Goal: Information Seeking & Learning: Compare options

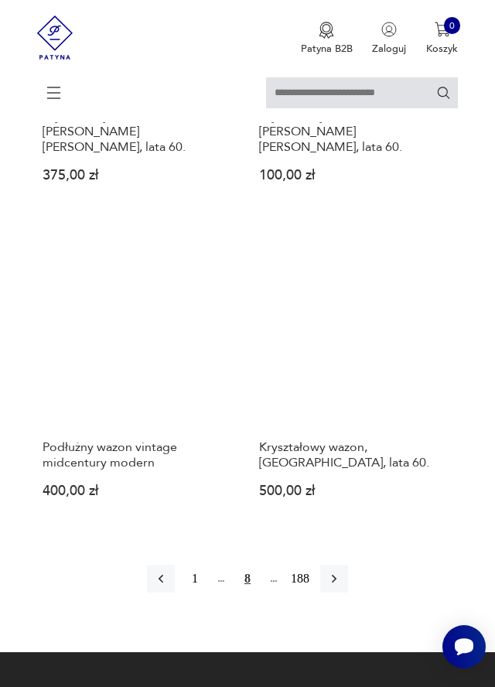
scroll to position [2618, 0]
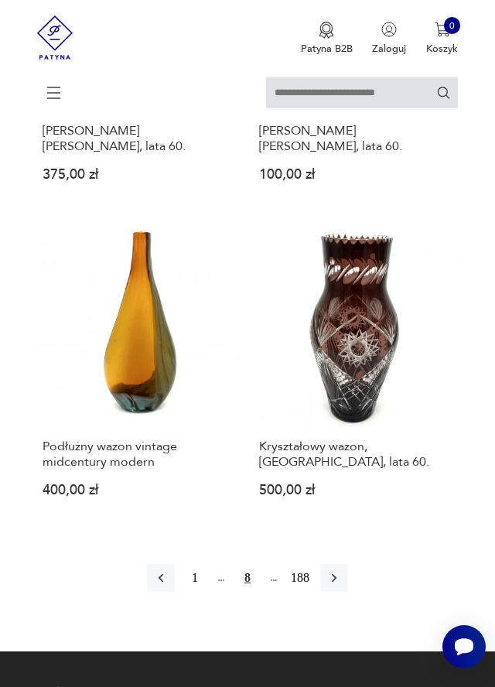
click at [343, 564] on button "button" at bounding box center [334, 578] width 28 height 28
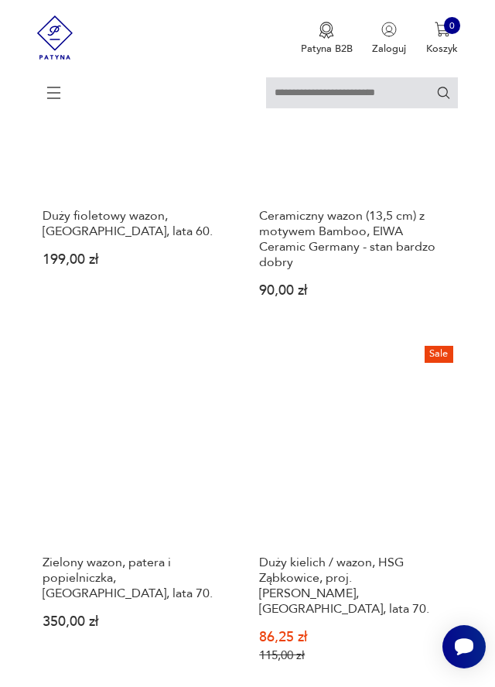
scroll to position [2473, 0]
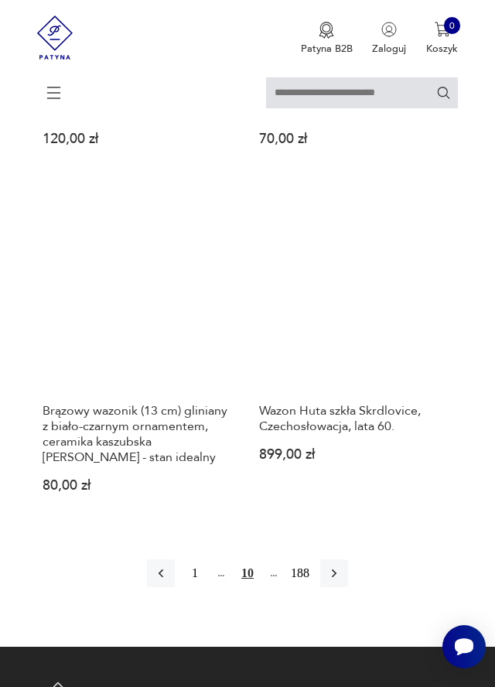
scroll to position [2720, 0]
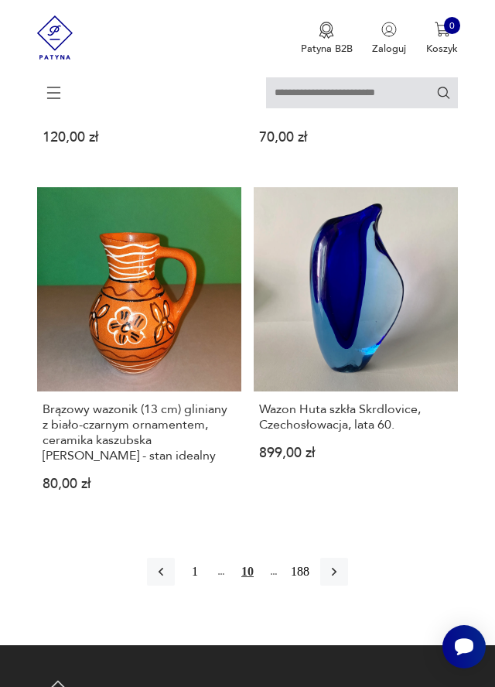
click at [340, 564] on icon "button" at bounding box center [333, 571] width 15 height 15
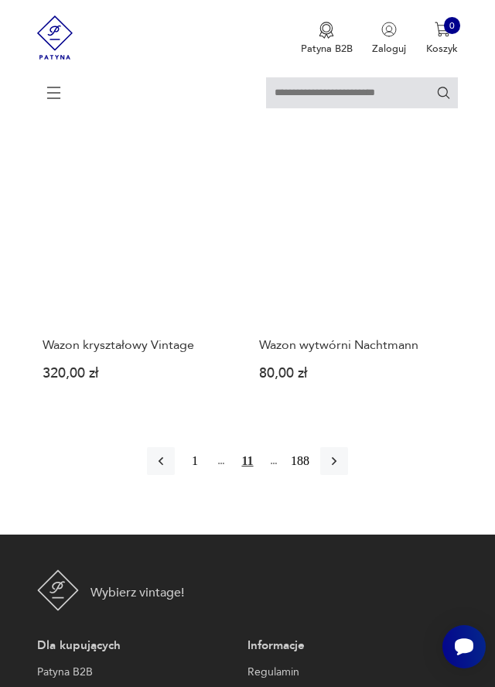
scroll to position [2731, 0]
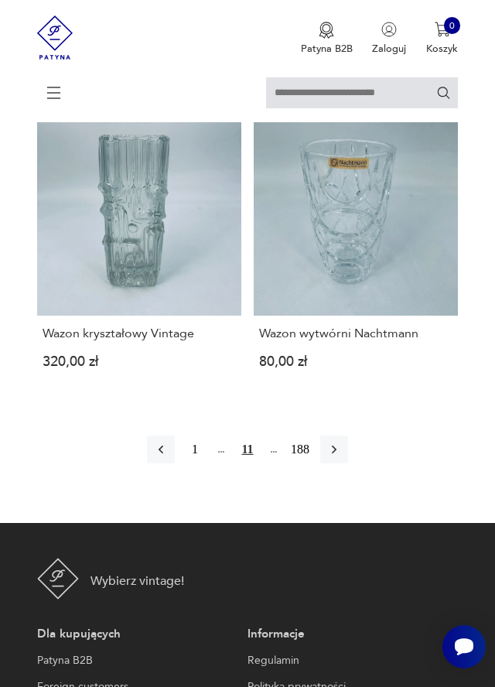
click at [344, 435] on button "button" at bounding box center [334, 449] width 28 height 28
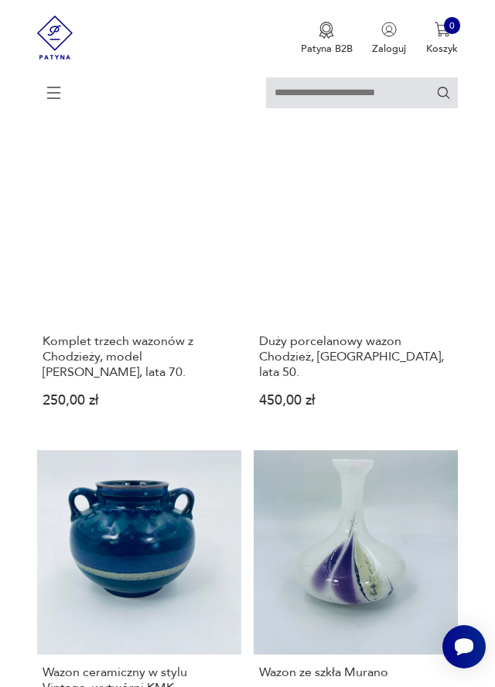
scroll to position [2454, 0]
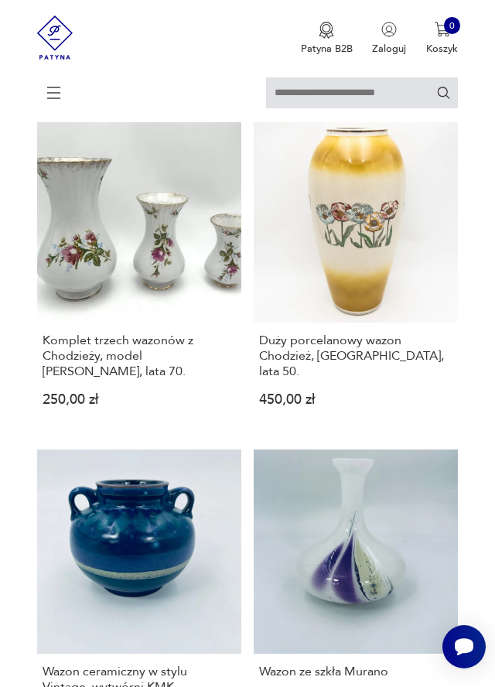
click at [418, 510] on link "Wazon ze szkła Murano 150,00 zł" at bounding box center [356, 597] width 204 height 296
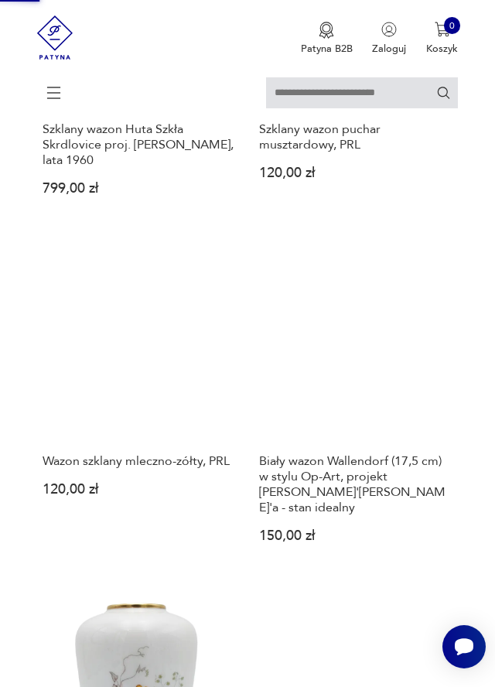
scroll to position [187, 0]
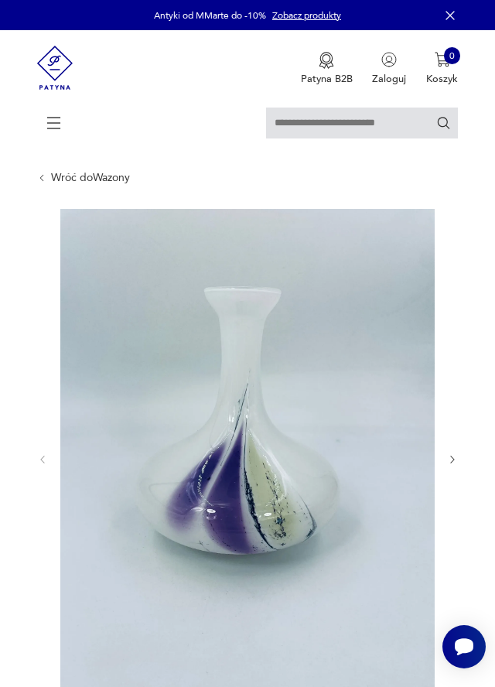
click at [452, 459] on icon "button" at bounding box center [452, 459] width 11 height 11
click at [455, 459] on icon "button" at bounding box center [452, 459] width 11 height 11
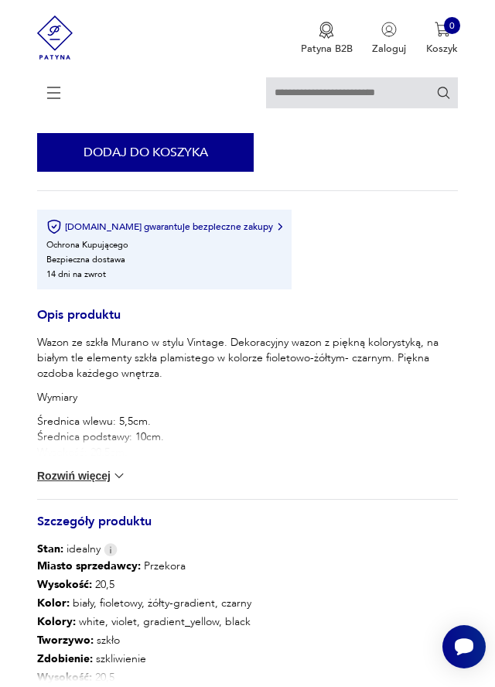
scroll to position [812, 0]
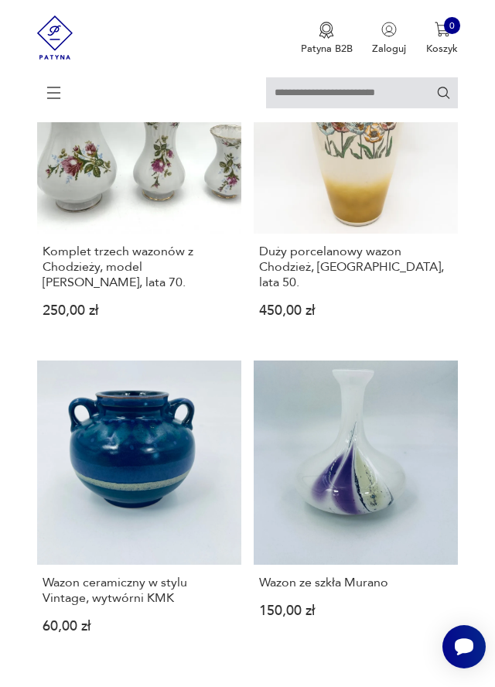
scroll to position [2543, 0]
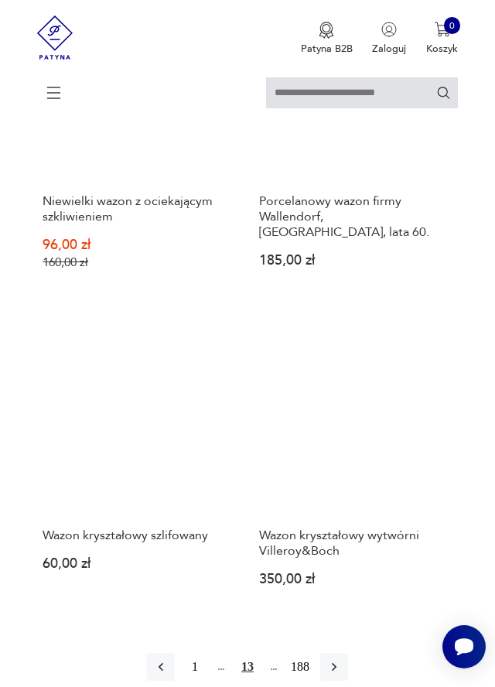
scroll to position [2586, 0]
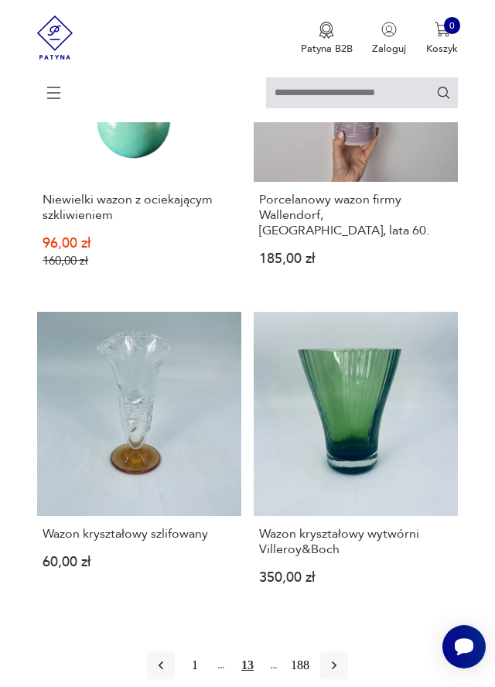
click at [333, 651] on button "button" at bounding box center [334, 665] width 28 height 28
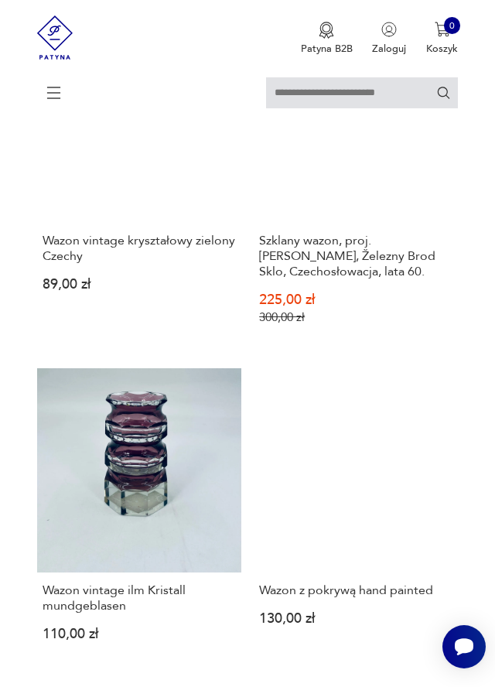
scroll to position [2558, 0]
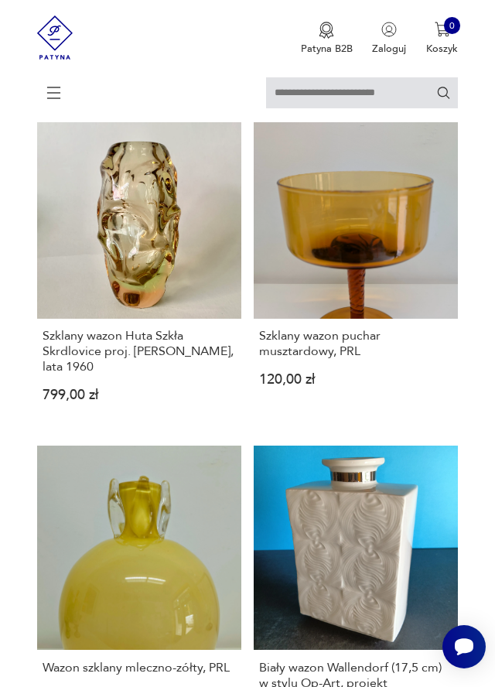
scroll to position [456, 0]
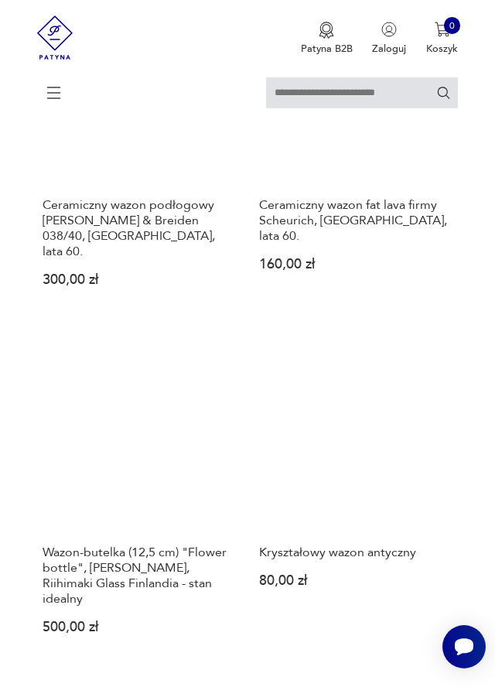
scroll to position [591, 0]
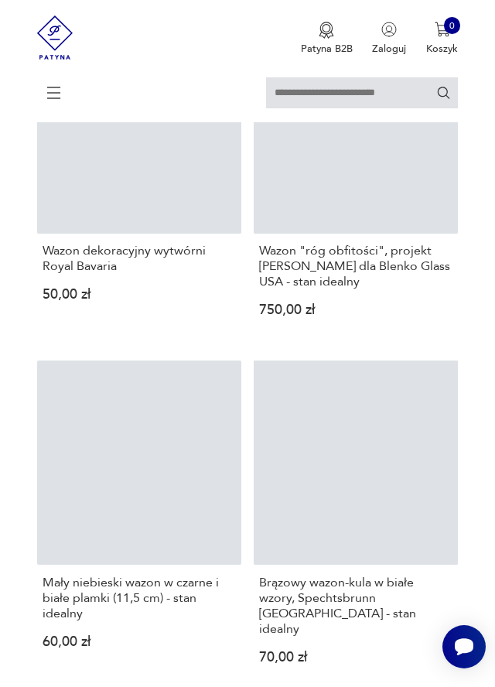
scroll to position [2586, 0]
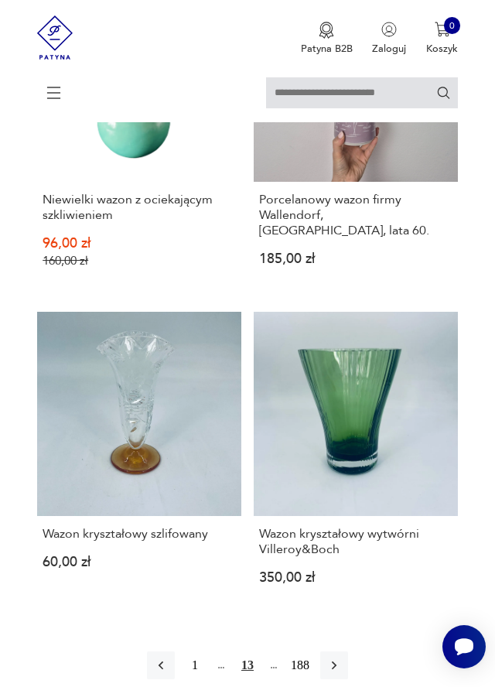
click at [205, 651] on button "1" at bounding box center [195, 665] width 28 height 28
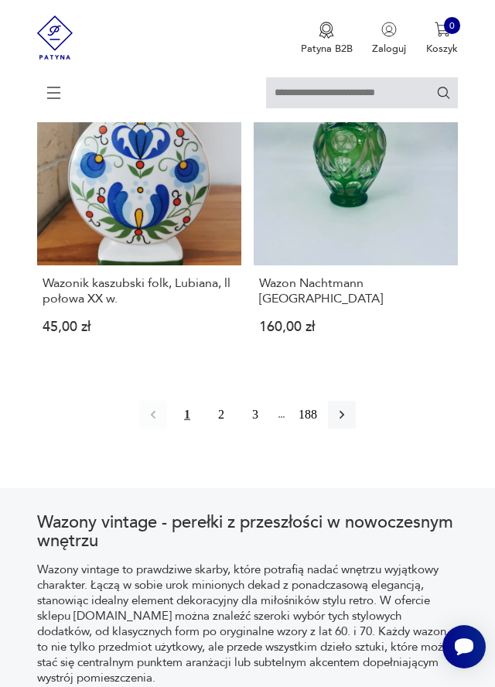
scroll to position [2847, 0]
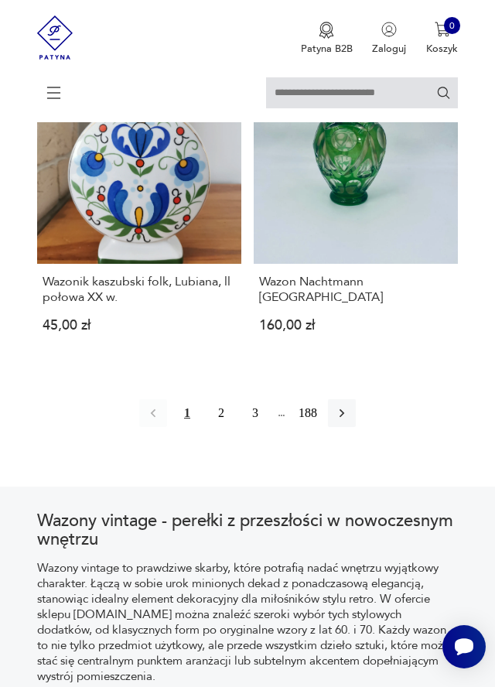
click at [220, 399] on button "2" at bounding box center [221, 413] width 28 height 28
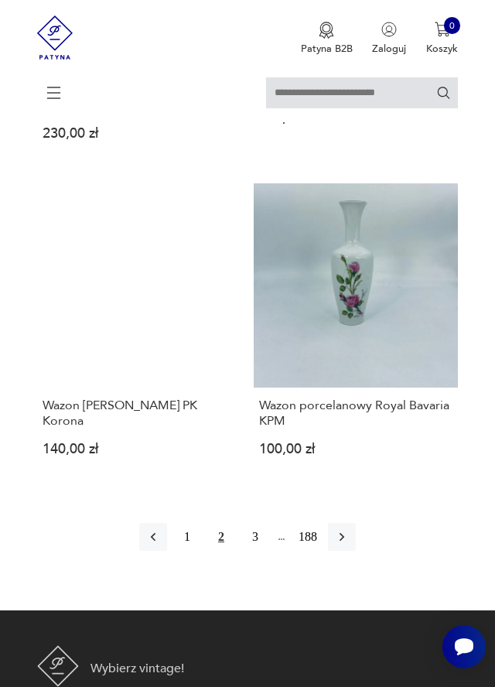
scroll to position [2617, 0]
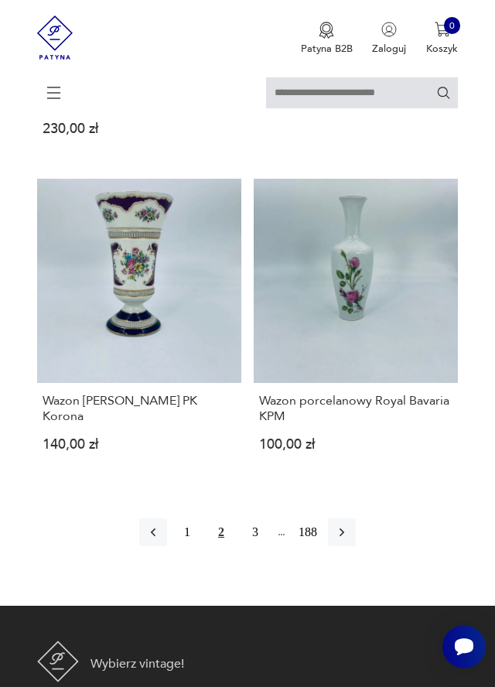
click at [261, 519] on button "3" at bounding box center [255, 532] width 28 height 28
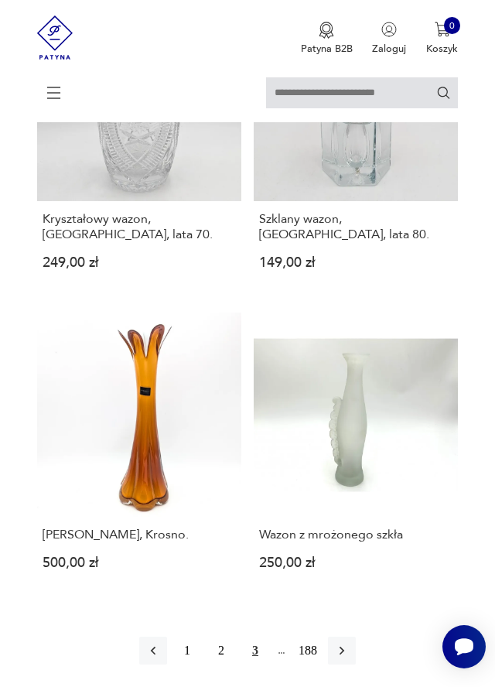
scroll to position [2563, 0]
click at [345, 643] on icon "button" at bounding box center [341, 650] width 15 height 15
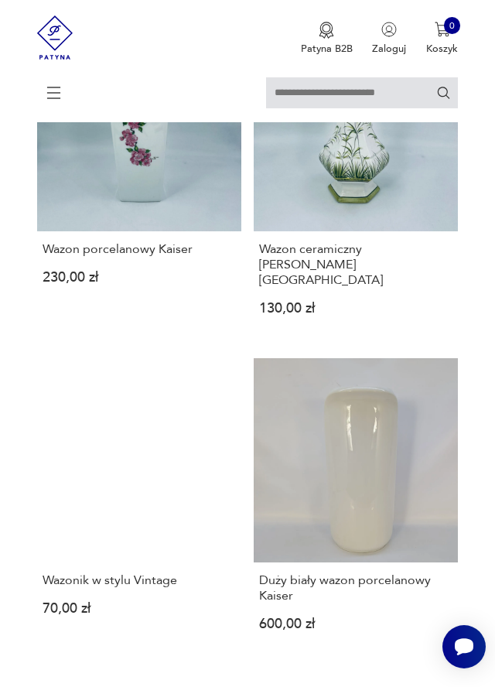
scroll to position [2471, 0]
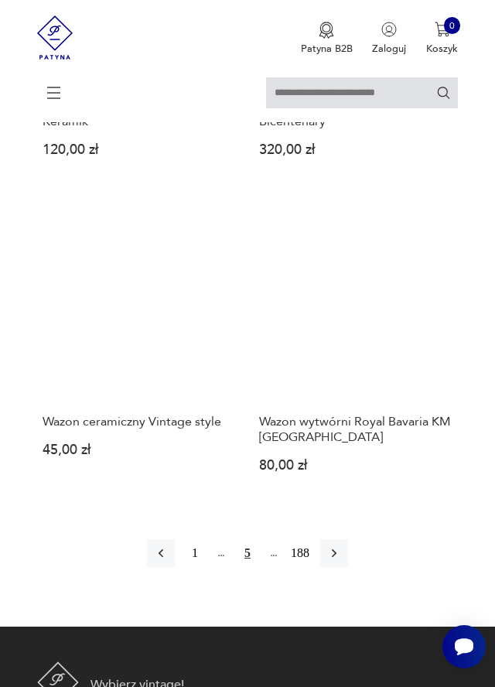
scroll to position [2689, 0]
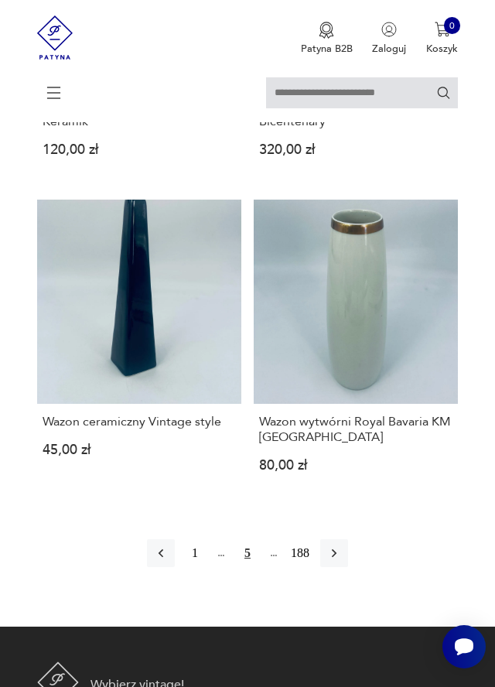
click at [341, 539] on button "button" at bounding box center [334, 553] width 28 height 28
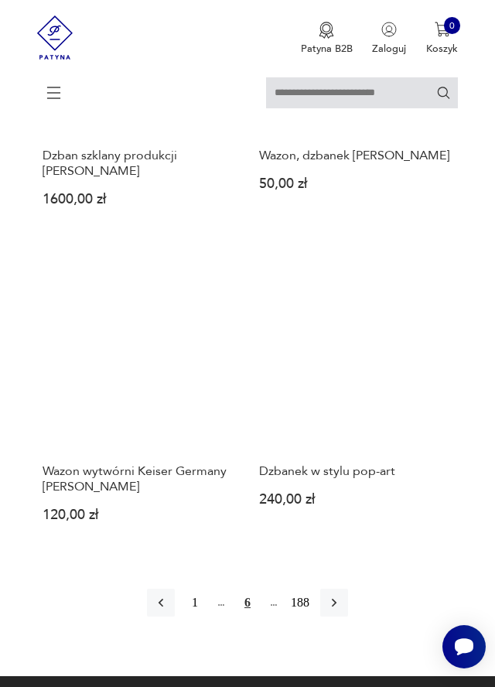
scroll to position [2601, 0]
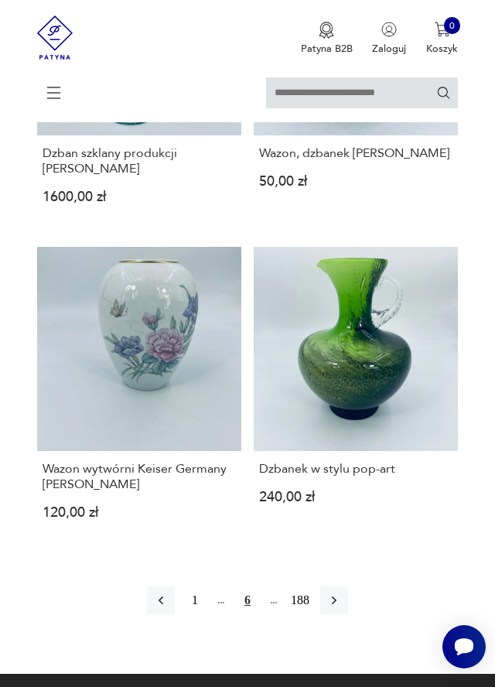
click at [338, 592] on icon "button" at bounding box center [333, 599] width 15 height 15
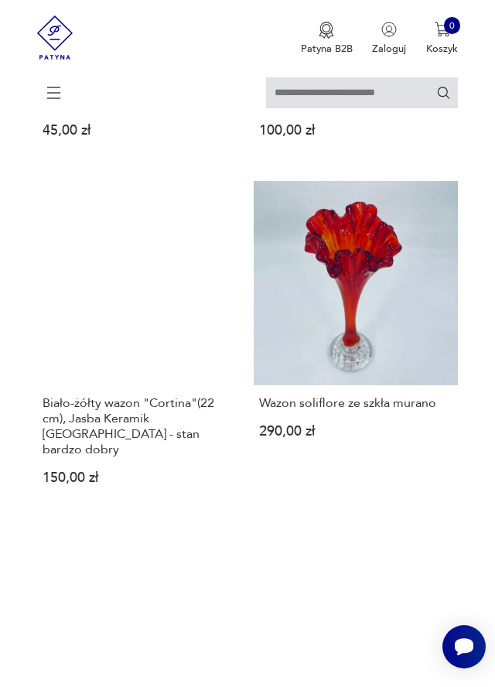
scroll to position [690, 0]
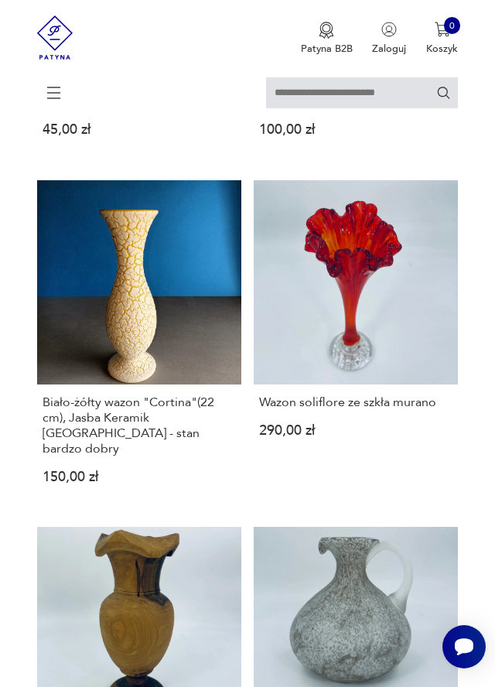
click at [385, 298] on link "Wazon soliflore ze szkła murano 290,00 zł" at bounding box center [356, 343] width 204 height 327
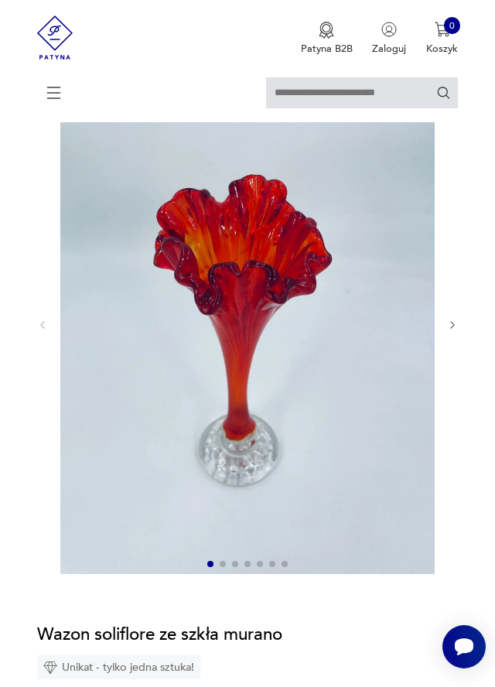
scroll to position [132, 0]
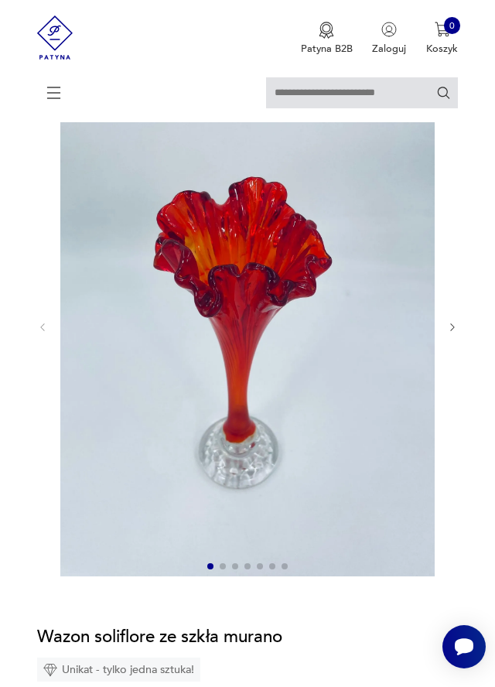
click at [449, 326] on icon "button" at bounding box center [452, 327] width 11 height 11
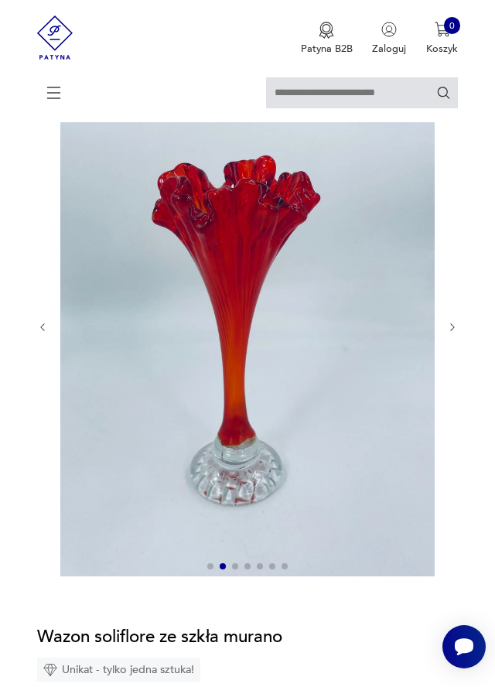
click at [452, 326] on icon "button" at bounding box center [452, 327] width 11 height 11
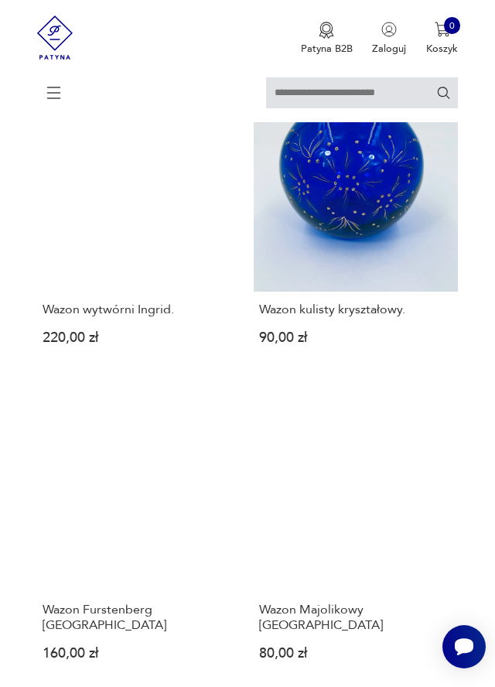
scroll to position [1464, 0]
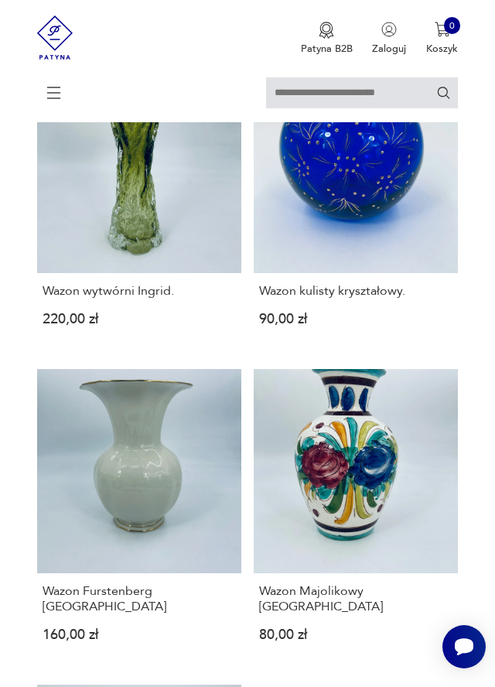
click at [191, 452] on link "Wazon Furstenberg Germany 160,00 zł" at bounding box center [139, 517] width 204 height 296
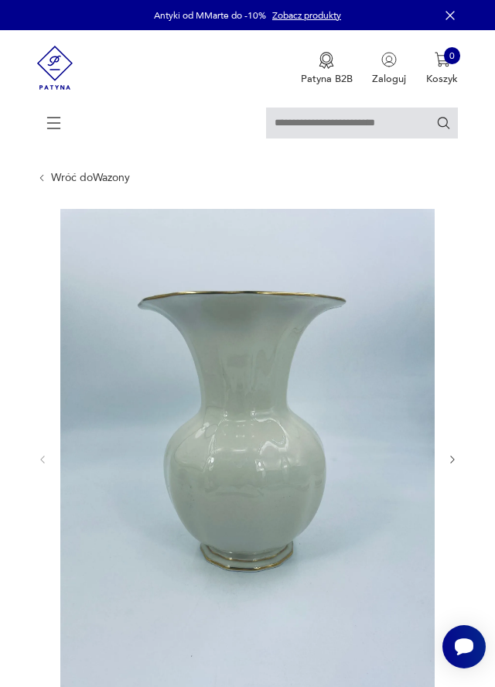
click at [452, 457] on icon "button" at bounding box center [452, 459] width 11 height 11
click at [452, 461] on icon "button" at bounding box center [452, 459] width 11 height 11
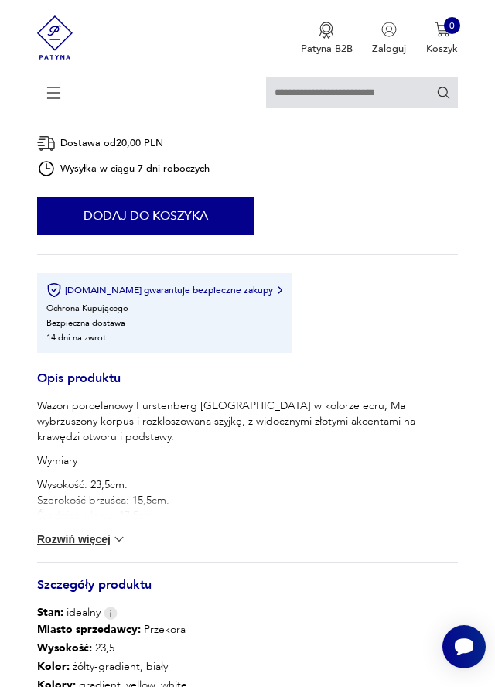
scroll to position [745, 0]
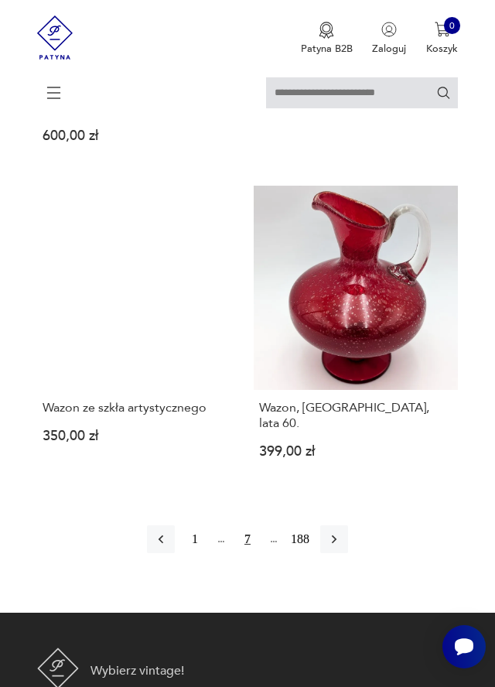
scroll to position [2615, 0]
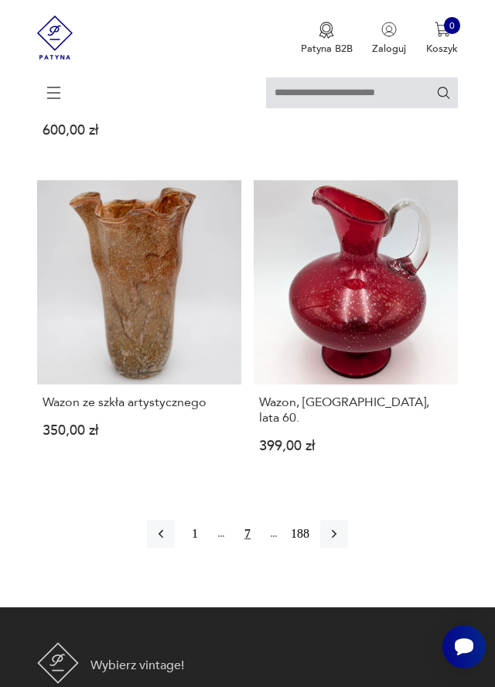
click at [339, 526] on icon "button" at bounding box center [333, 533] width 15 height 15
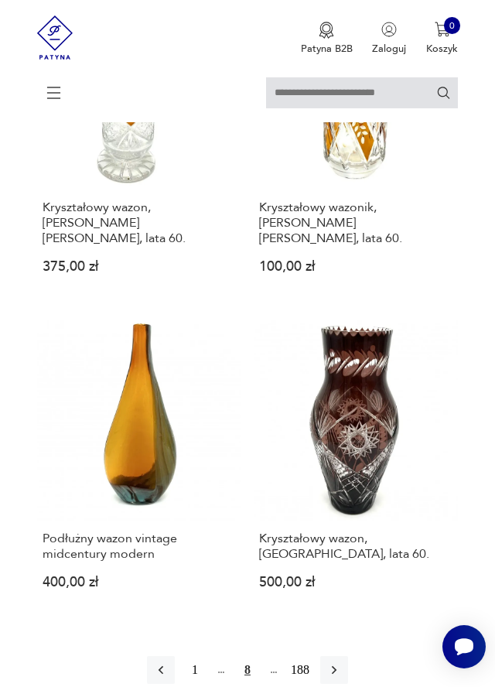
scroll to position [2529, 0]
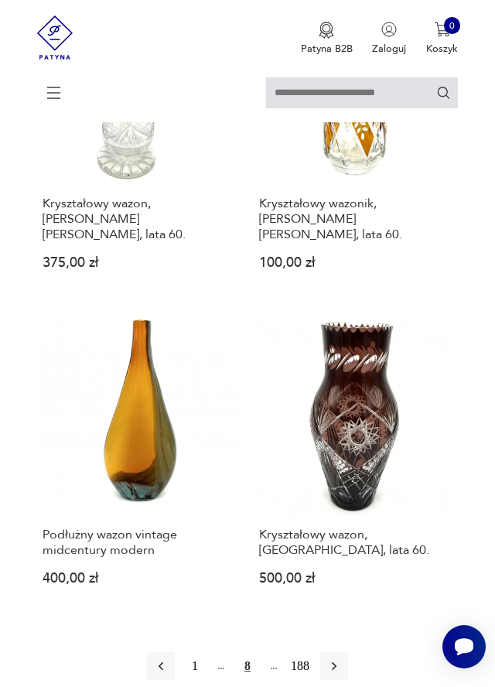
click at [309, 652] on button "188" at bounding box center [300, 666] width 28 height 28
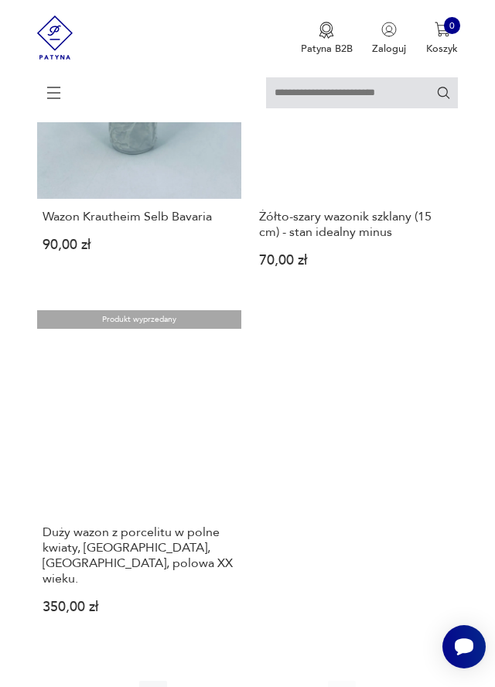
scroll to position [929, 0]
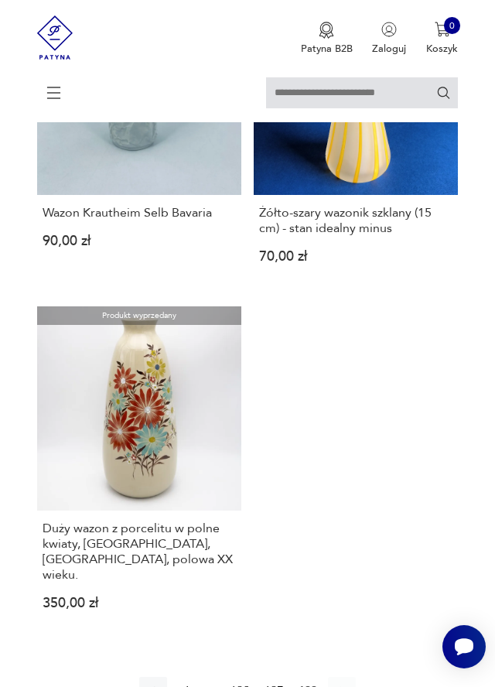
click at [282, 677] on button "187" at bounding box center [274, 691] width 28 height 28
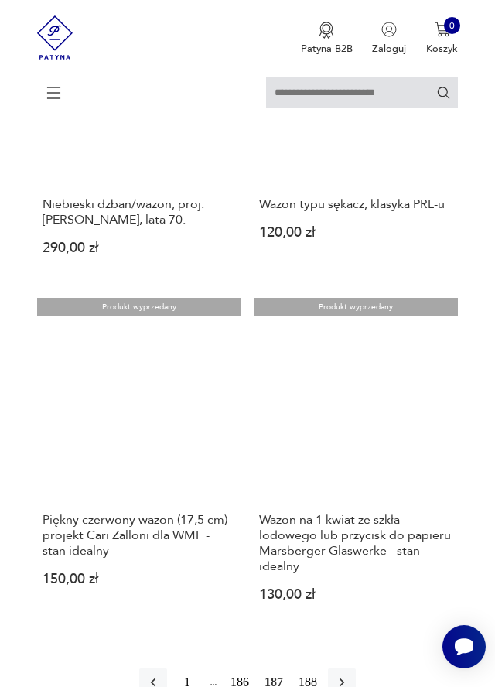
scroll to position [2660, 0]
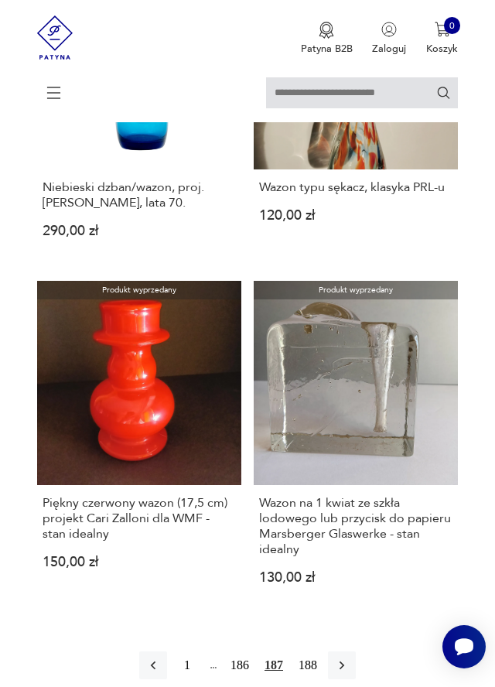
click at [245, 651] on button "186" at bounding box center [240, 665] width 28 height 28
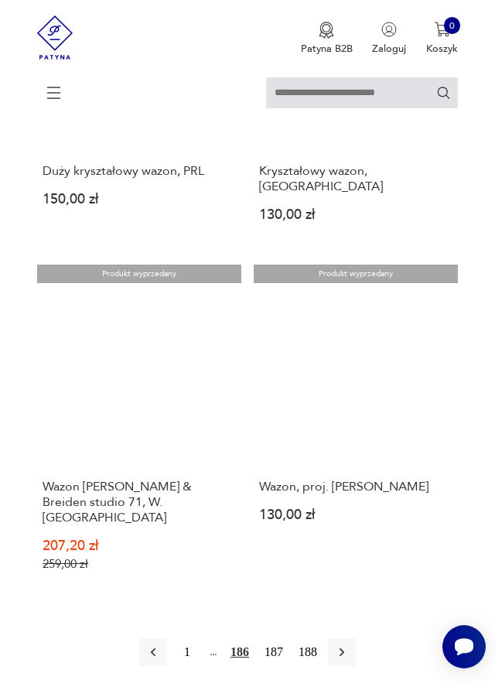
scroll to position [2586, 0]
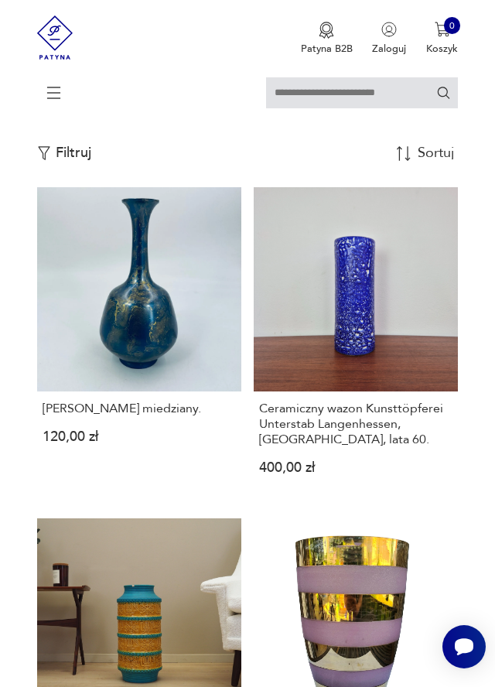
scroll to position [254, 0]
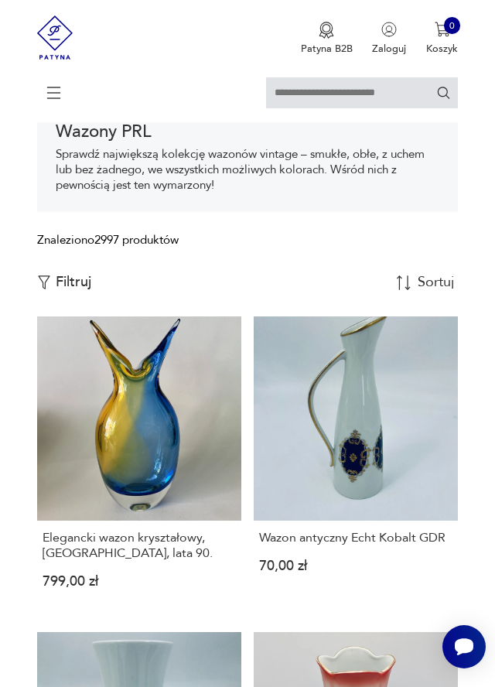
click at [167, 435] on link "Elegancki wazon kryształowy, Polska, lata 90. 799,00 zł" at bounding box center [139, 464] width 204 height 296
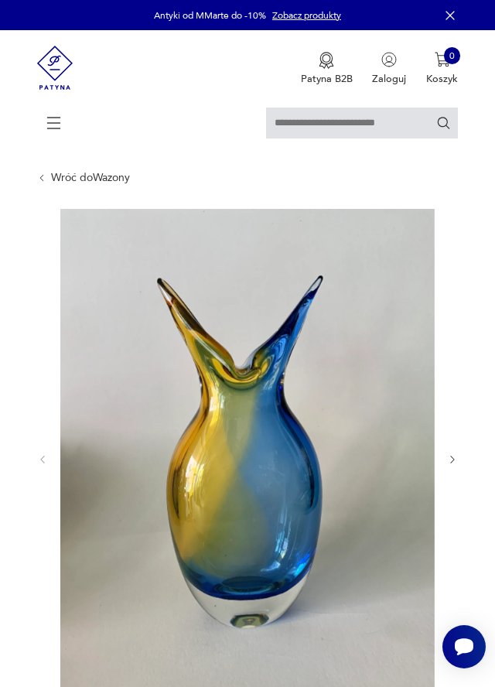
click at [450, 459] on icon "button" at bounding box center [452, 459] width 11 height 11
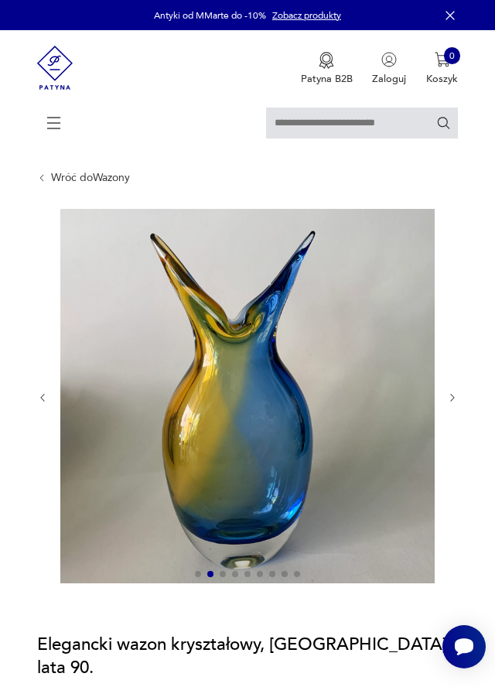
click at [452, 397] on icon "button" at bounding box center [452, 397] width 11 height 11
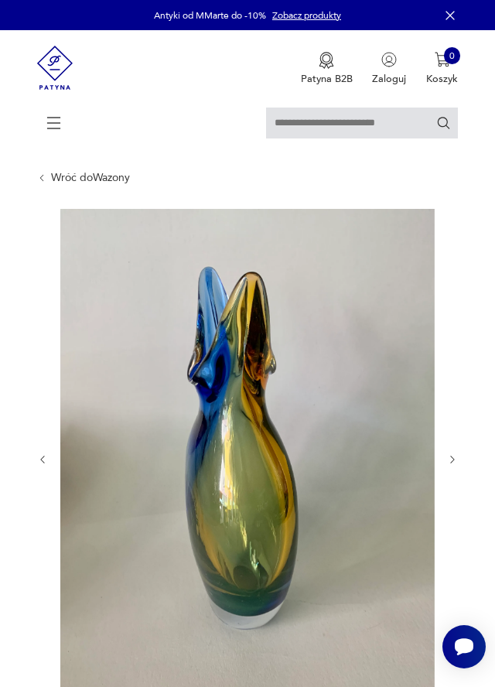
click at [456, 391] on div at bounding box center [247, 459] width 421 height 501
click at [455, 424] on div at bounding box center [247, 459] width 421 height 501
click at [452, 454] on icon "button" at bounding box center [452, 459] width 11 height 11
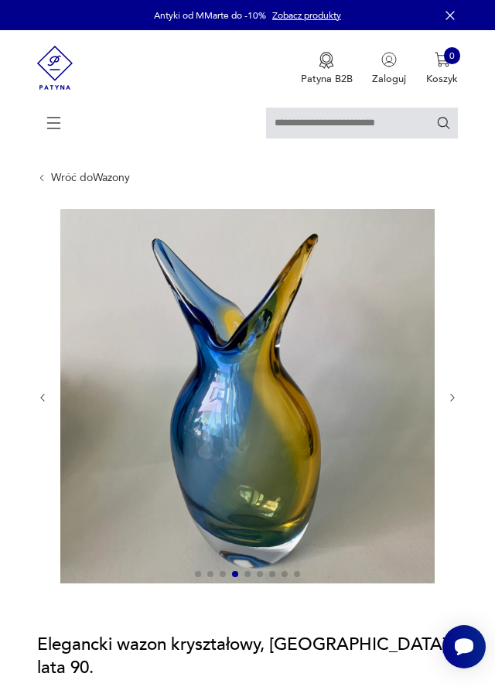
click at [455, 445] on div at bounding box center [247, 397] width 421 height 377
click at [449, 403] on button "button" at bounding box center [452, 397] width 11 height 12
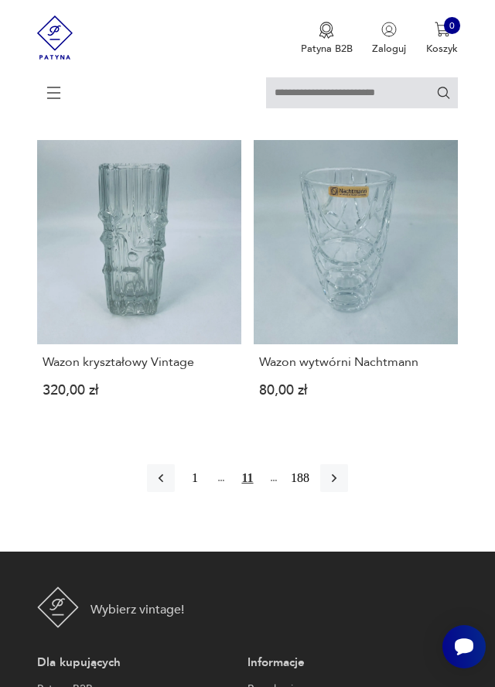
scroll to position [2703, 0]
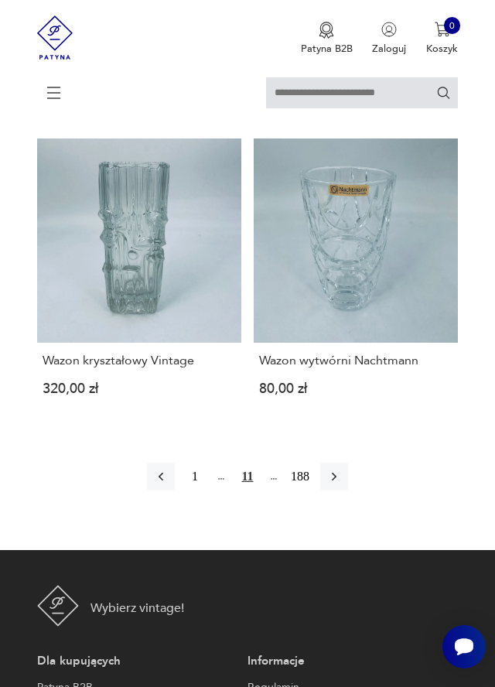
click at [309, 462] on button "188" at bounding box center [300, 476] width 28 height 28
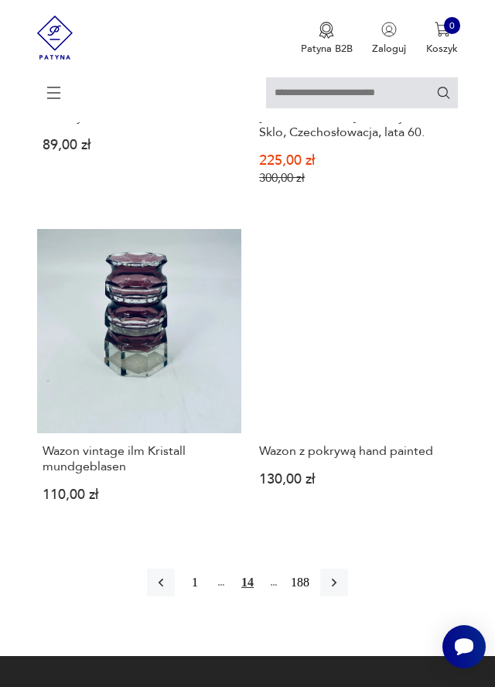
scroll to position [2698, 0]
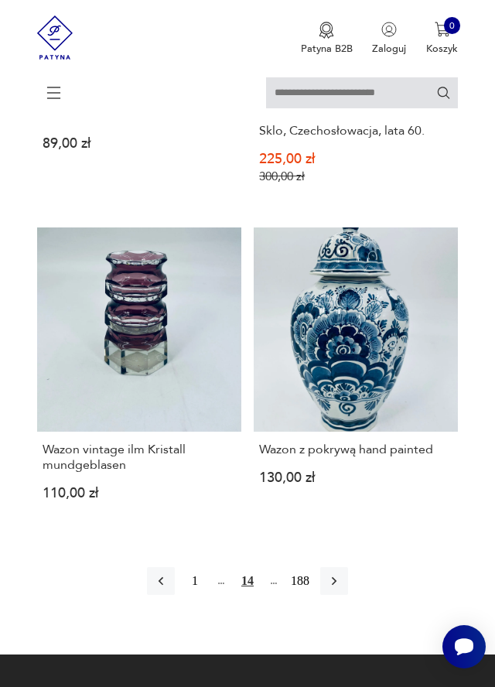
click at [339, 573] on icon "button" at bounding box center [333, 580] width 15 height 15
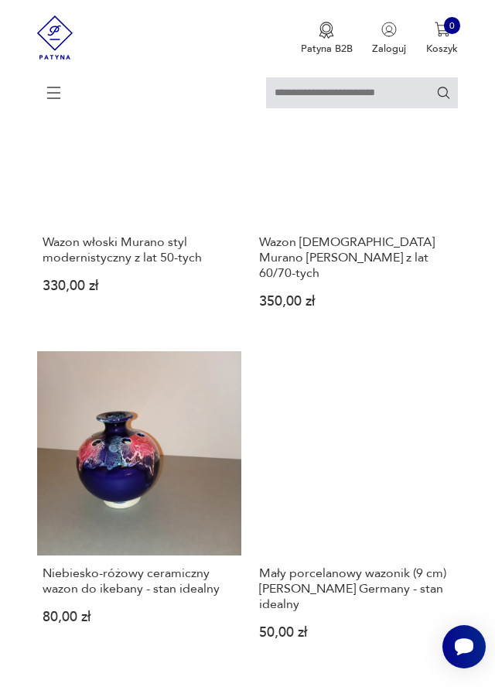
scroll to position [2563, 0]
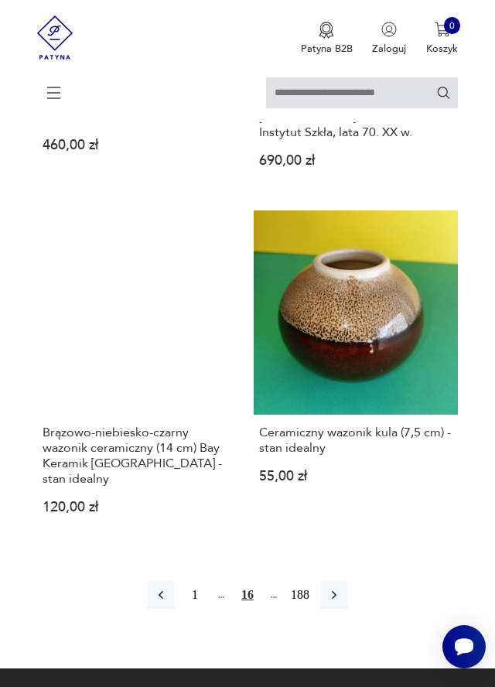
scroll to position [2710, 0]
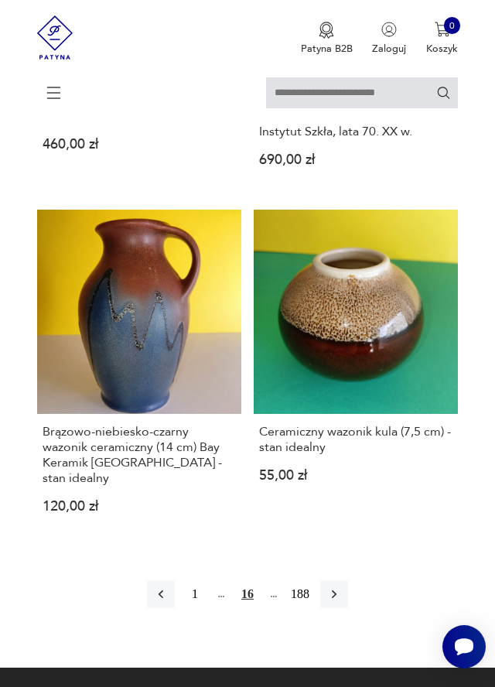
click at [336, 586] on icon "button" at bounding box center [333, 593] width 15 height 15
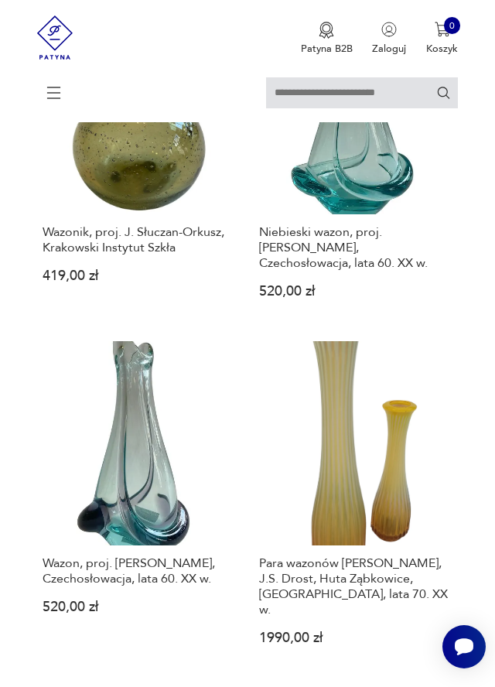
scroll to position [925, 0]
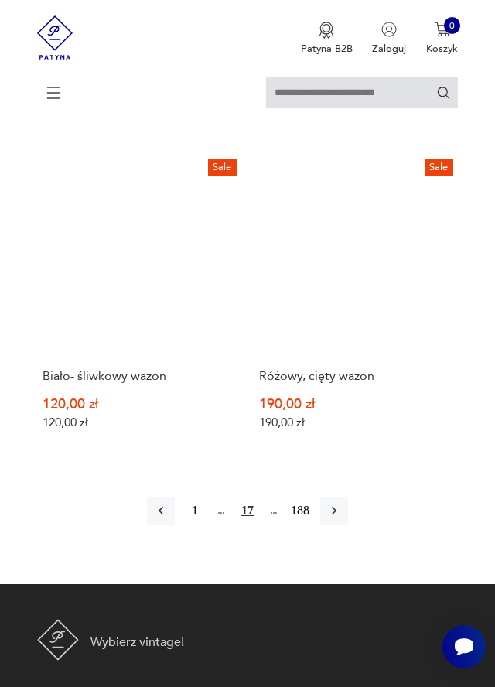
scroll to position [2812, 0]
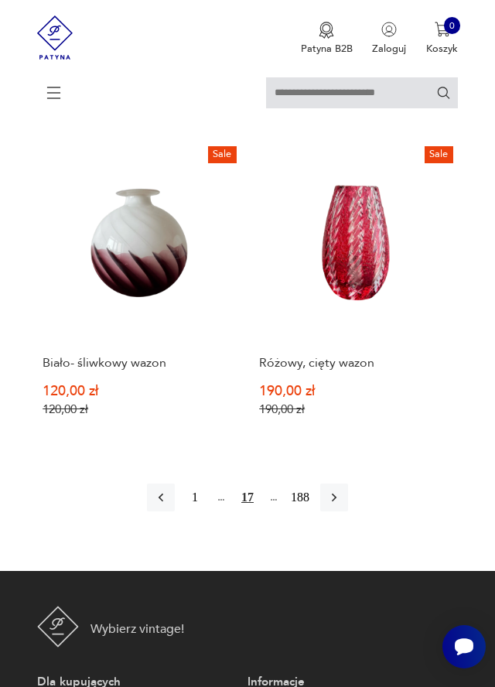
click at [340, 489] on icon "button" at bounding box center [333, 496] width 15 height 15
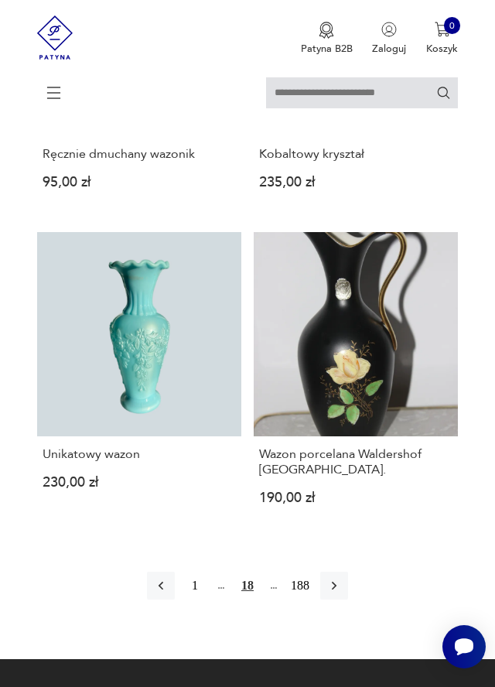
scroll to position [2611, 0]
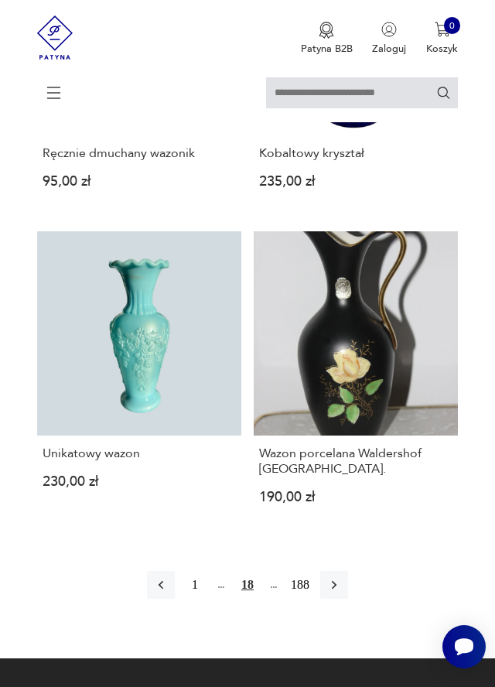
click at [343, 571] on button "button" at bounding box center [334, 585] width 28 height 28
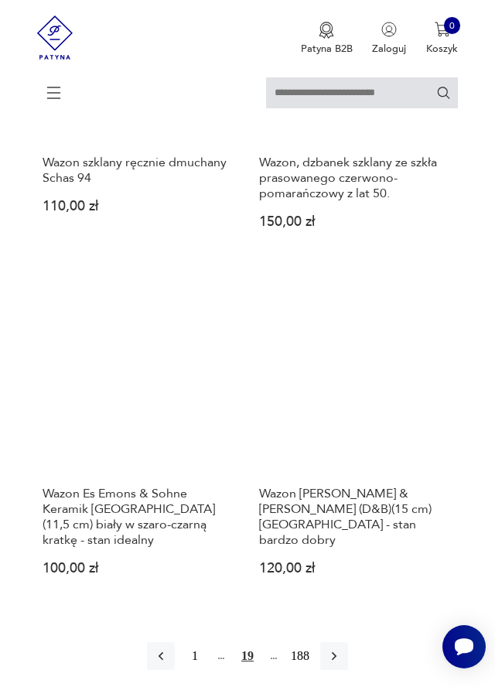
scroll to position [2696, 0]
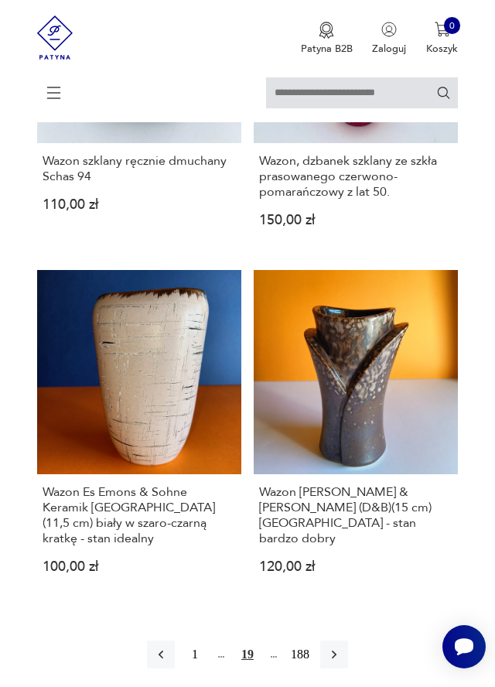
click at [339, 646] on icon "button" at bounding box center [333, 653] width 15 height 15
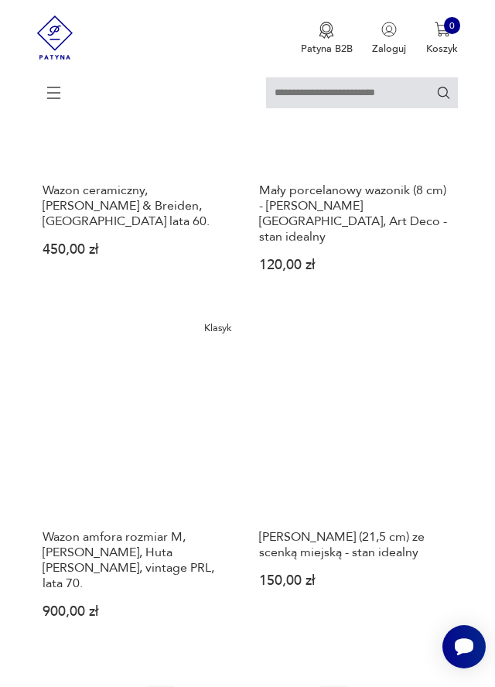
scroll to position [2666, 0]
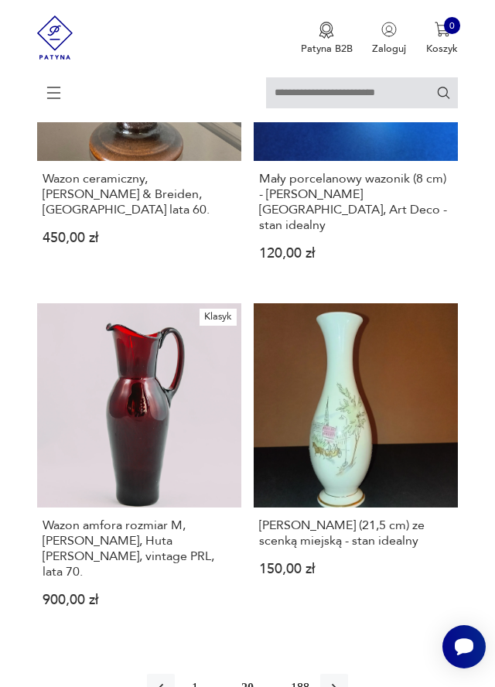
click at [339, 680] on icon "button" at bounding box center [333, 687] width 15 height 15
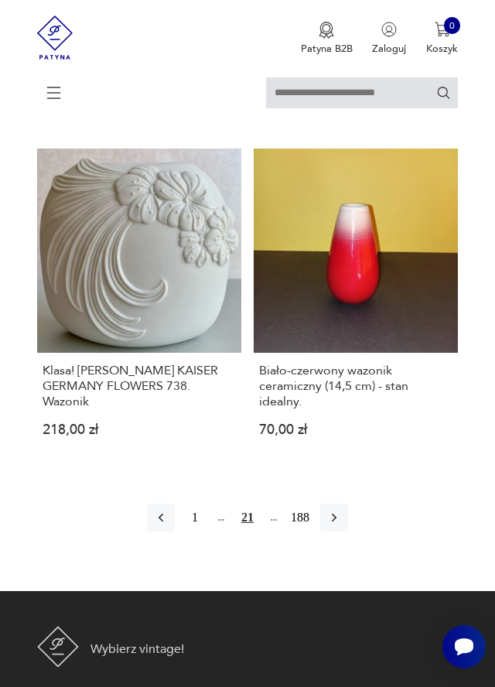
scroll to position [2792, 0]
click at [339, 510] on icon "button" at bounding box center [333, 517] width 15 height 15
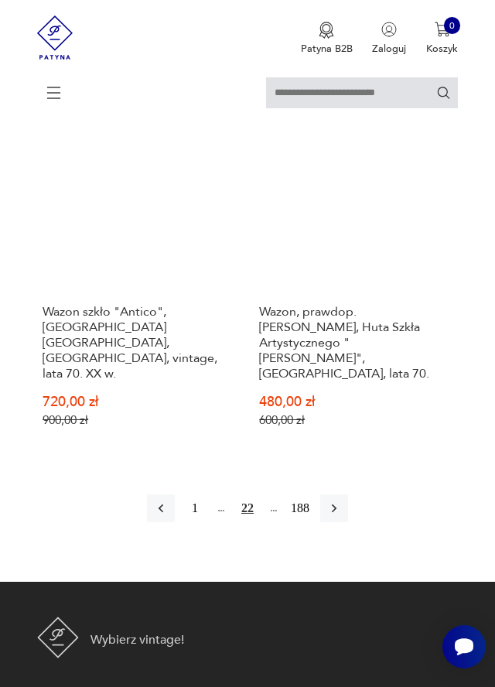
scroll to position [2884, 0]
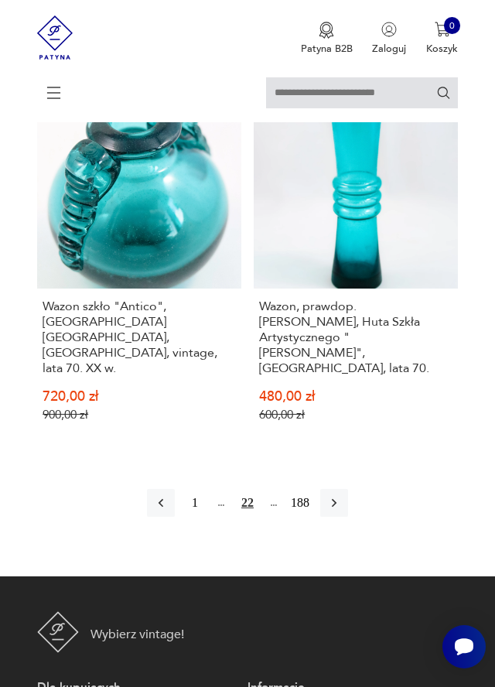
click at [335, 495] on icon "button" at bounding box center [333, 502] width 15 height 15
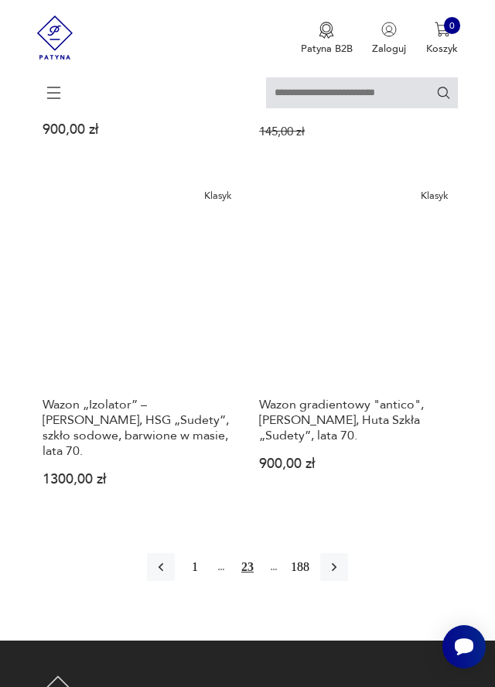
scroll to position [2728, 0]
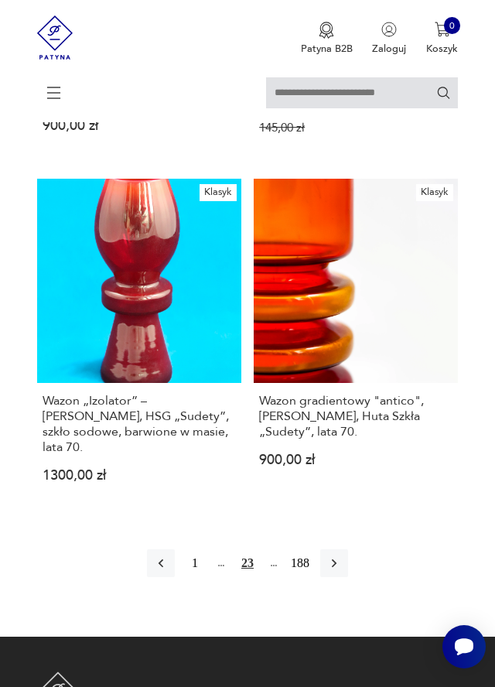
click at [339, 555] on icon "button" at bounding box center [333, 562] width 15 height 15
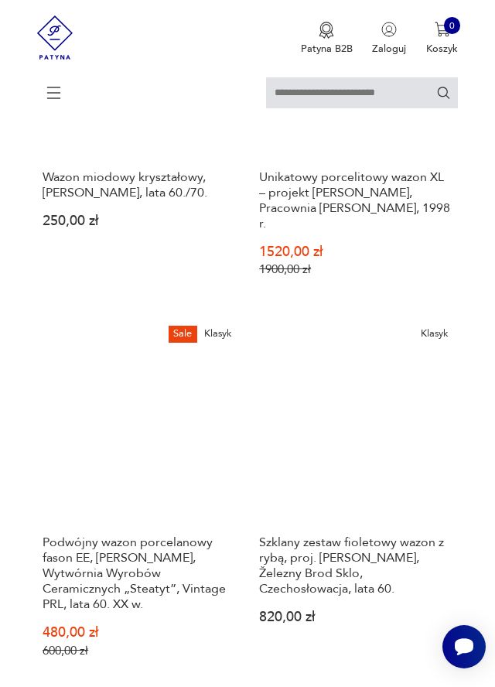
scroll to position [2708, 0]
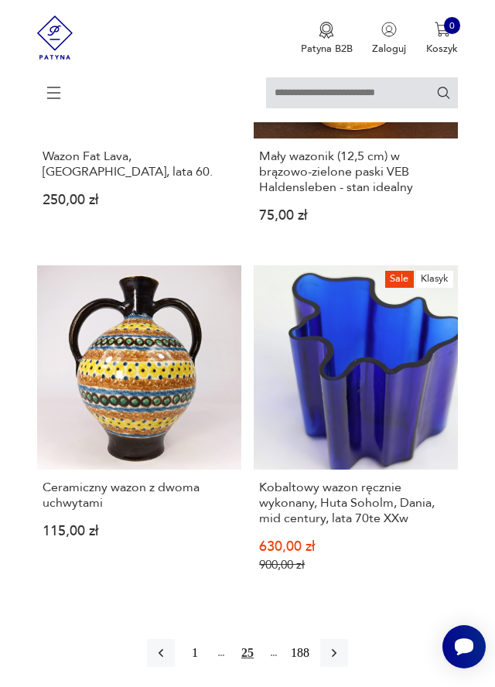
scroll to position [2718, 0]
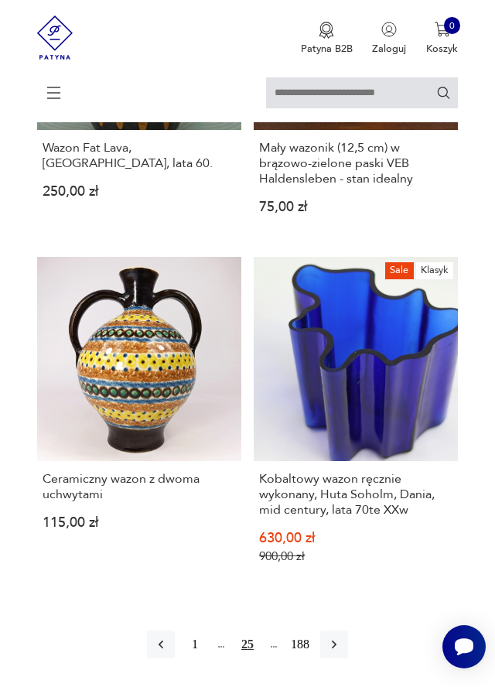
click at [342, 630] on button "button" at bounding box center [334, 644] width 28 height 28
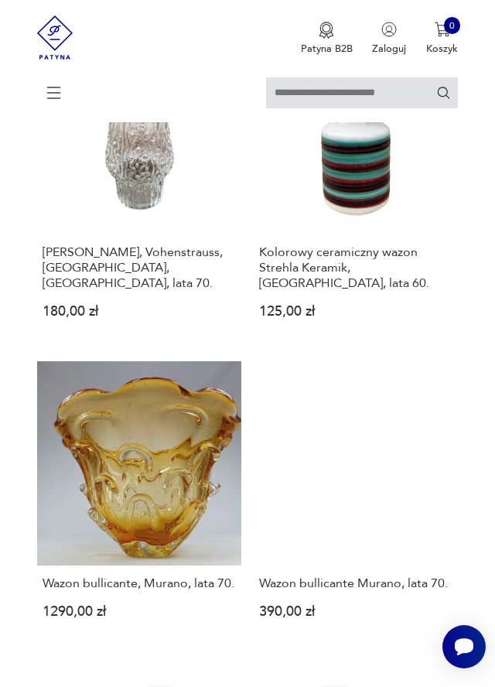
scroll to position [2436, 0]
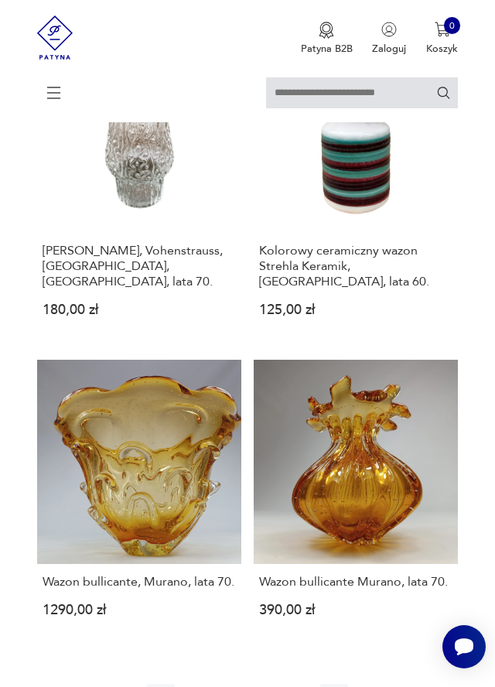
click at [341, 686] on icon "button" at bounding box center [333, 697] width 15 height 15
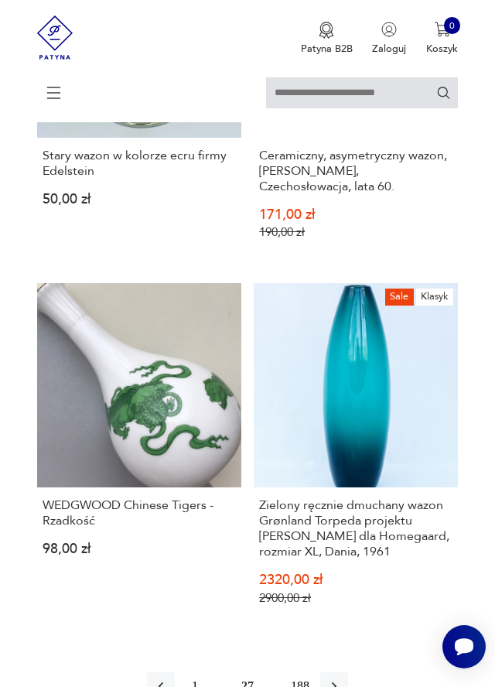
scroll to position [2662, 0]
click at [343, 671] on button "button" at bounding box center [334, 685] width 28 height 28
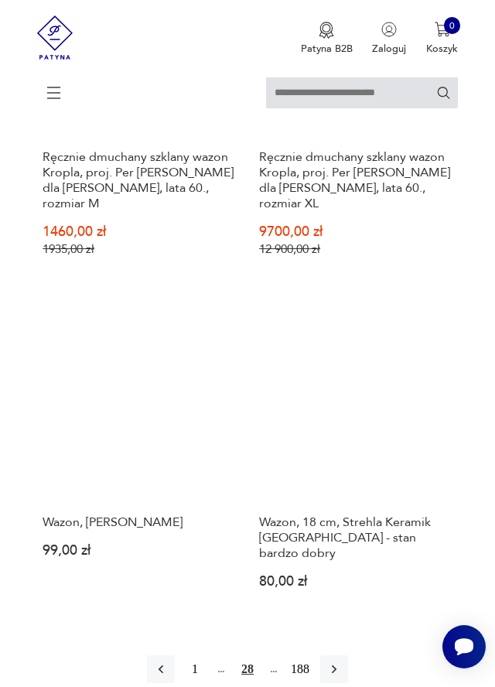
scroll to position [2750, 0]
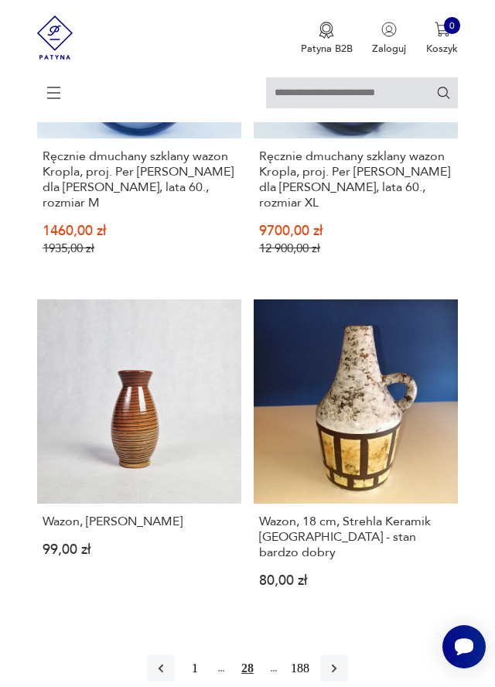
click at [343, 654] on button "button" at bounding box center [334, 668] width 28 height 28
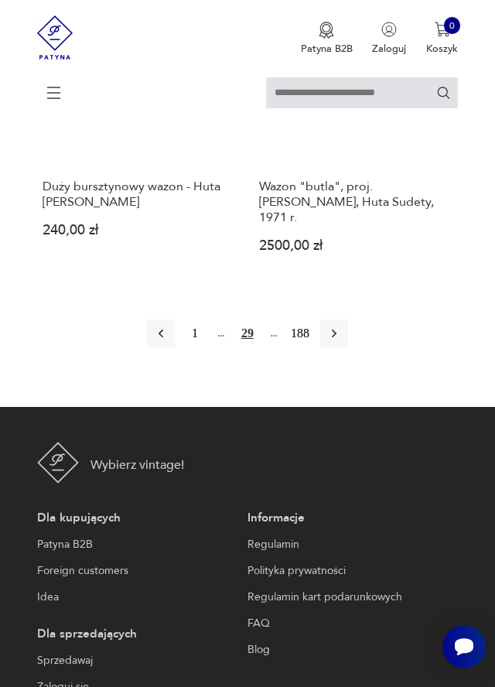
scroll to position [2926, 0]
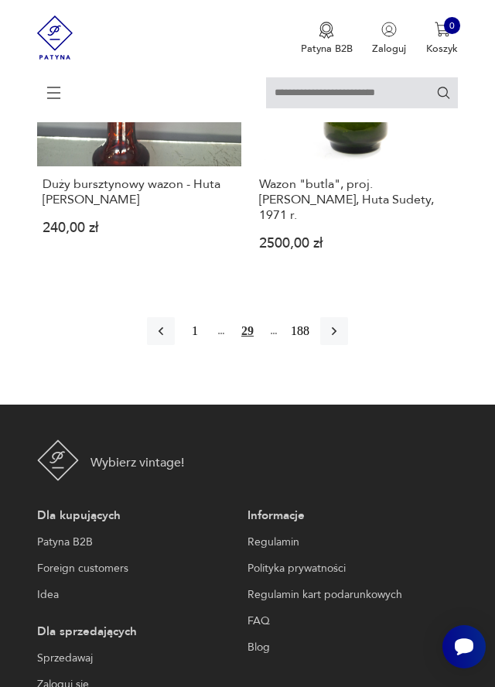
click at [336, 323] on icon "button" at bounding box center [333, 330] width 15 height 15
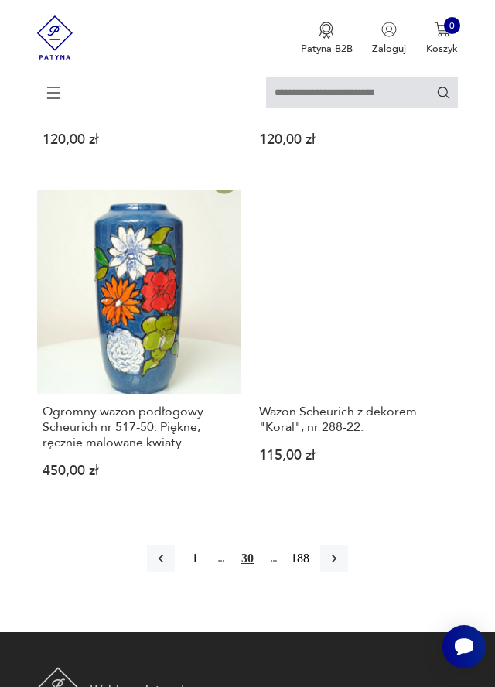
scroll to position [2739, 0]
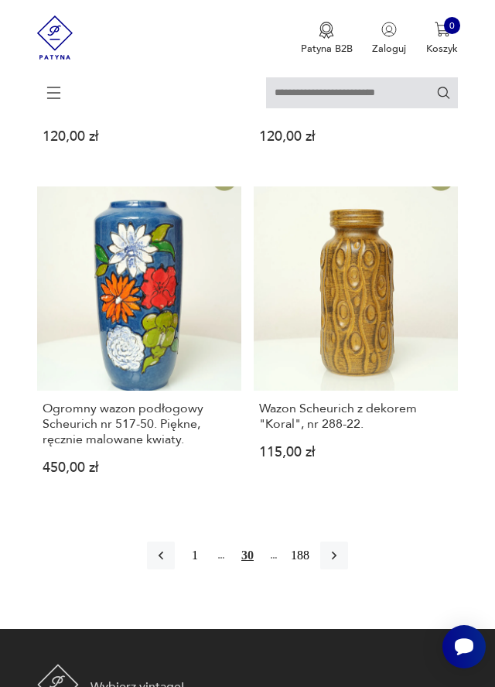
click at [343, 541] on button "button" at bounding box center [334, 555] width 28 height 28
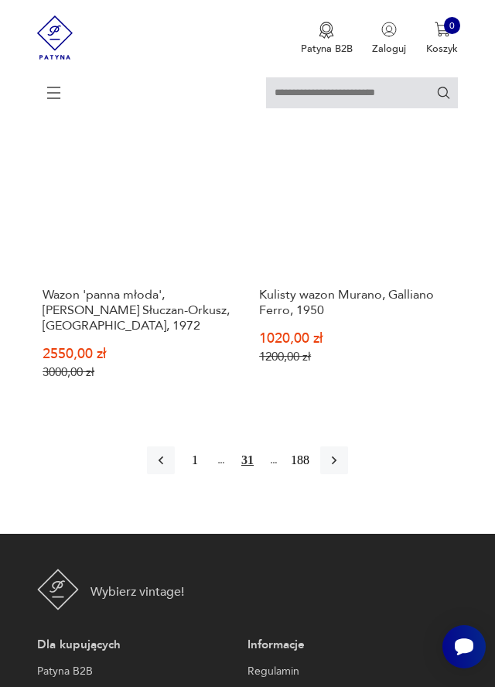
scroll to position [2862, 0]
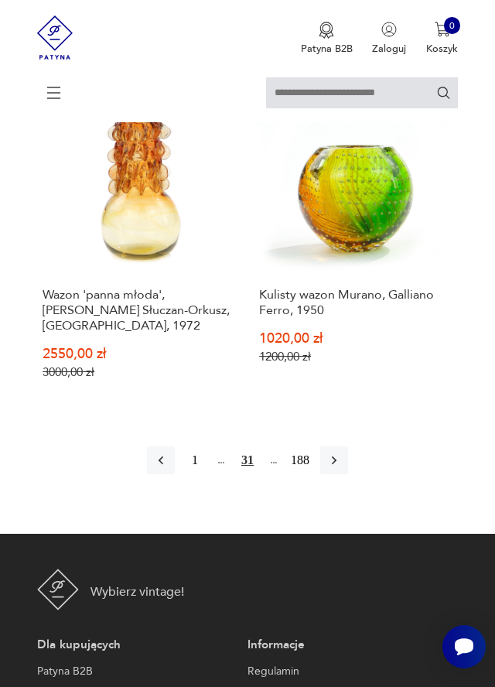
click at [343, 446] on button "button" at bounding box center [334, 460] width 28 height 28
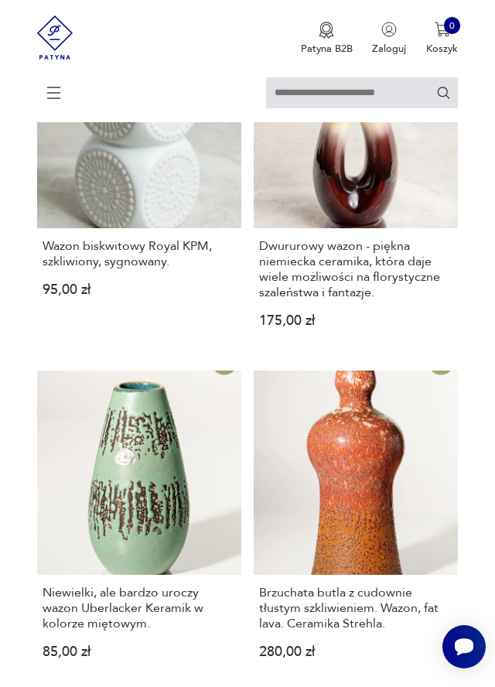
scroll to position [2618, 0]
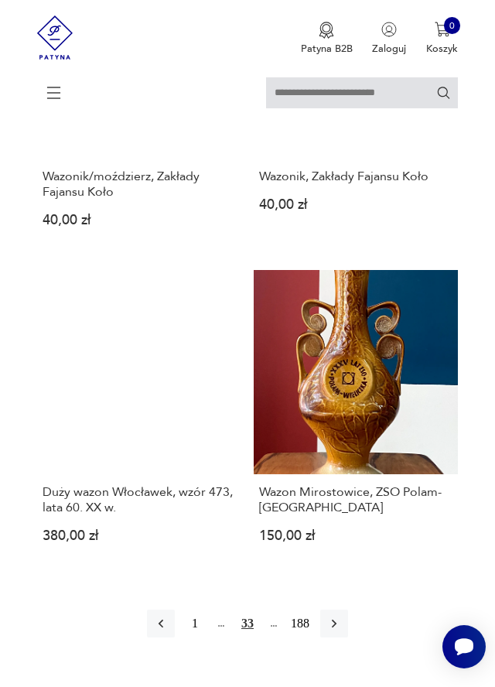
scroll to position [2618, 0]
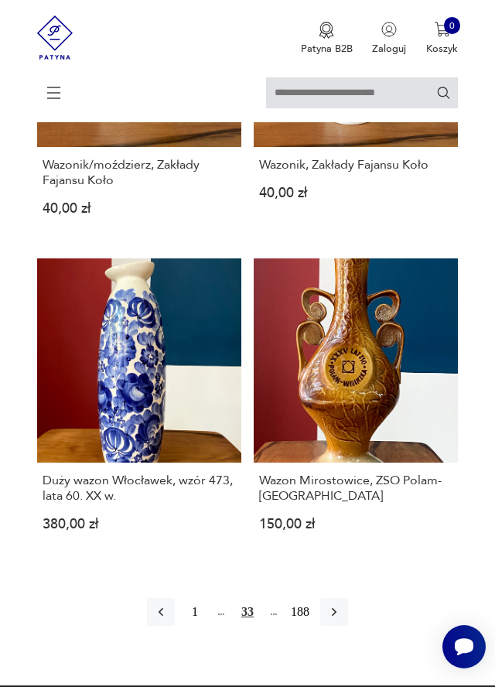
click at [339, 604] on icon "button" at bounding box center [333, 611] width 15 height 15
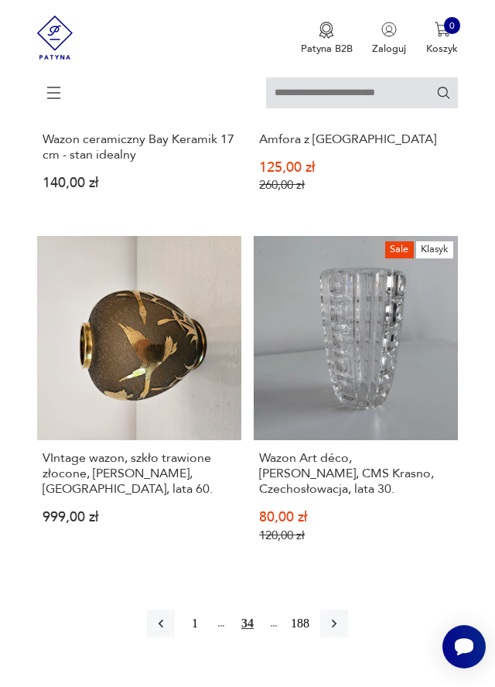
scroll to position [2690, 0]
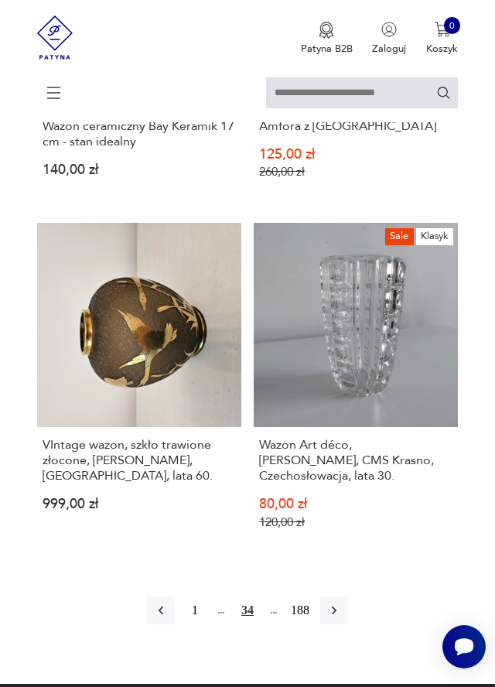
click at [339, 596] on button "button" at bounding box center [334, 610] width 28 height 28
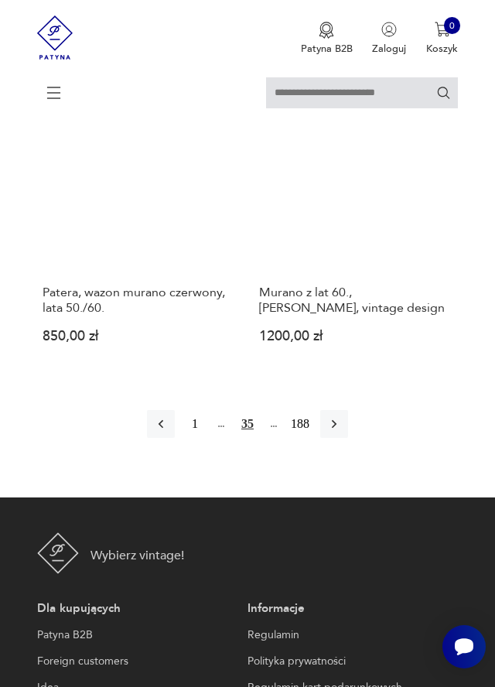
scroll to position [2798, 0]
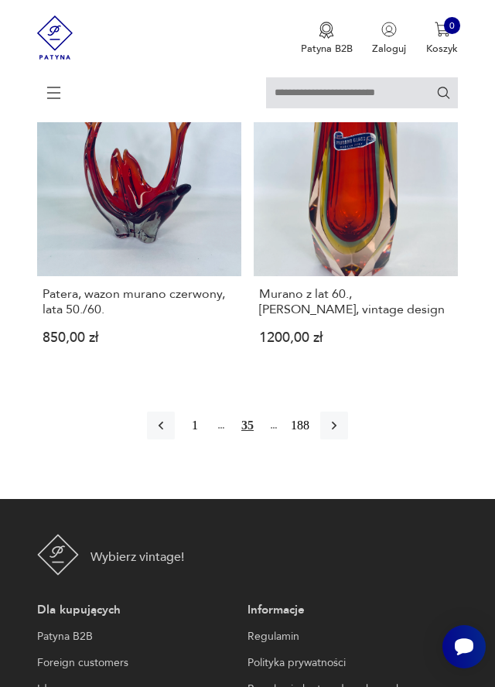
click at [339, 422] on icon "button" at bounding box center [333, 425] width 15 height 15
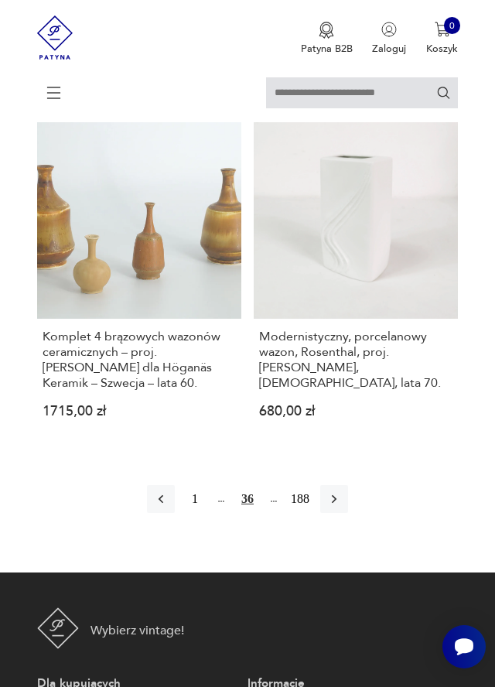
scroll to position [2839, 0]
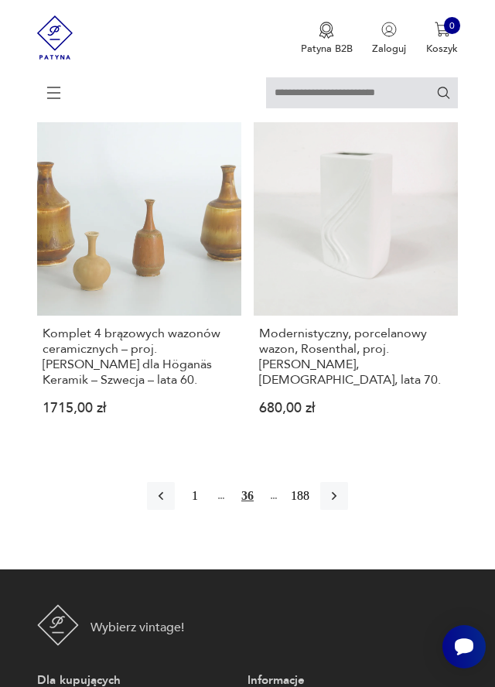
click at [343, 482] on button "button" at bounding box center [334, 496] width 28 height 28
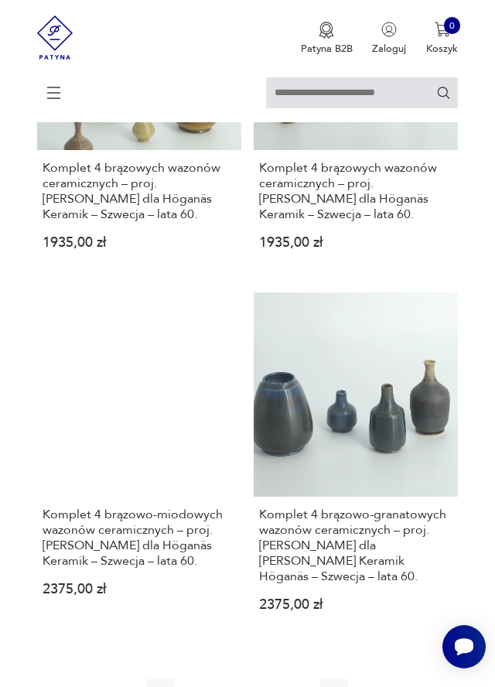
scroll to position [2736, 0]
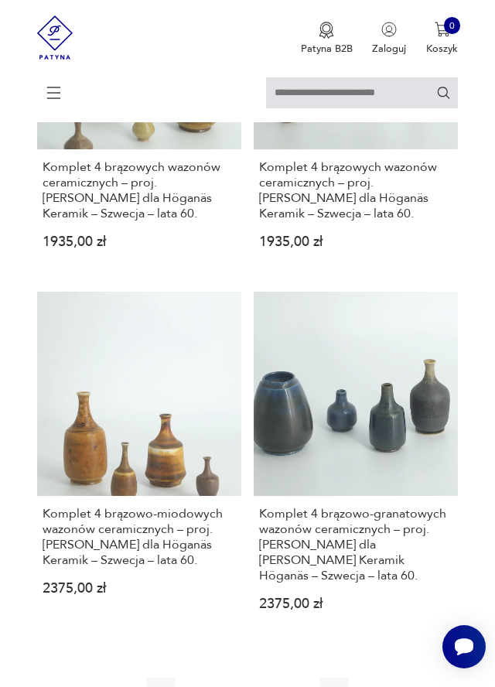
click at [336, 686] on icon "button" at bounding box center [334, 691] width 5 height 9
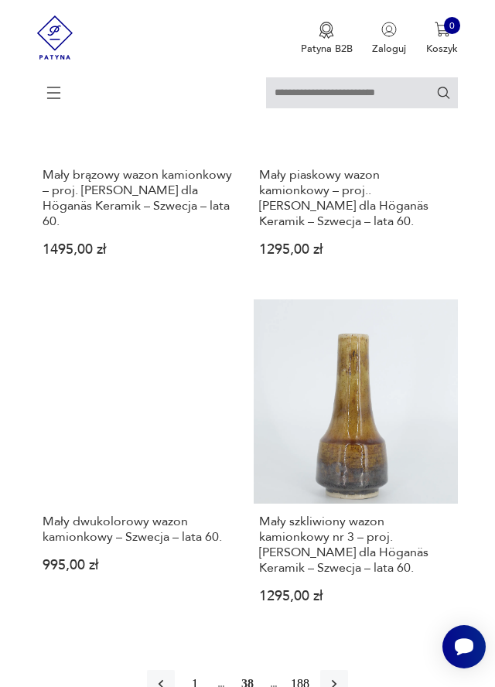
scroll to position [2720, 0]
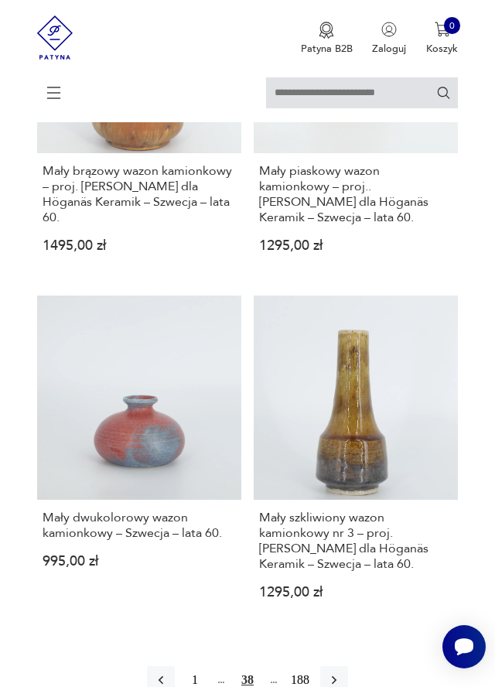
click at [334, 672] on icon "button" at bounding box center [333, 679] width 15 height 15
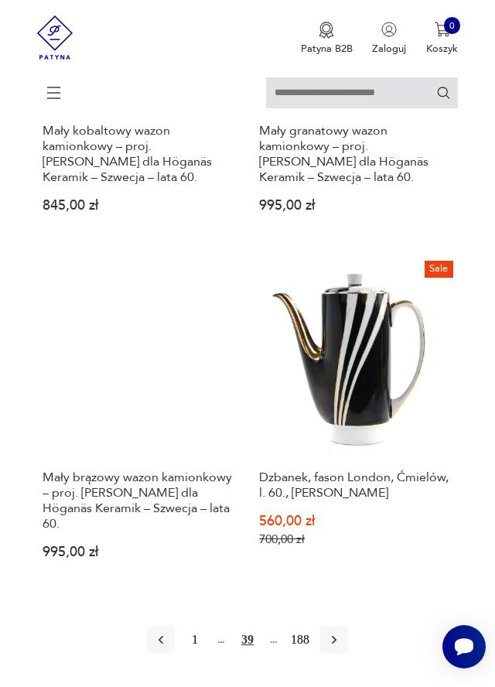
scroll to position [2722, 0]
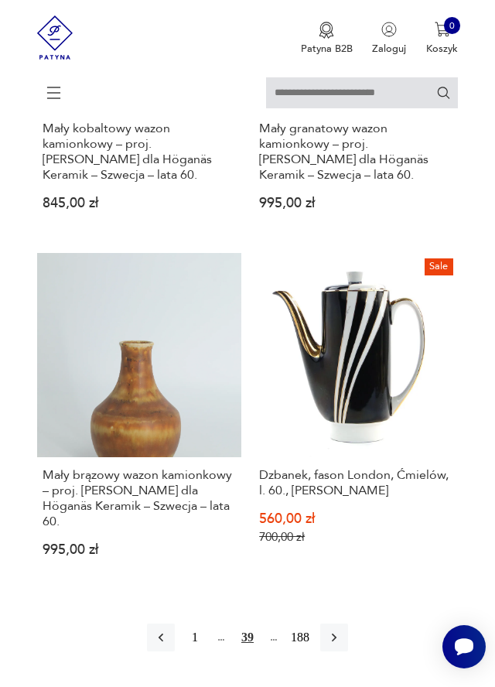
click at [340, 629] on icon "button" at bounding box center [333, 636] width 15 height 15
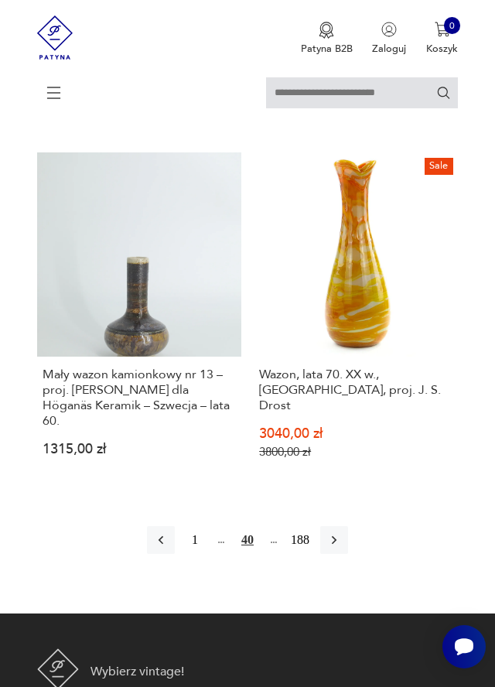
scroll to position [2870, 0]
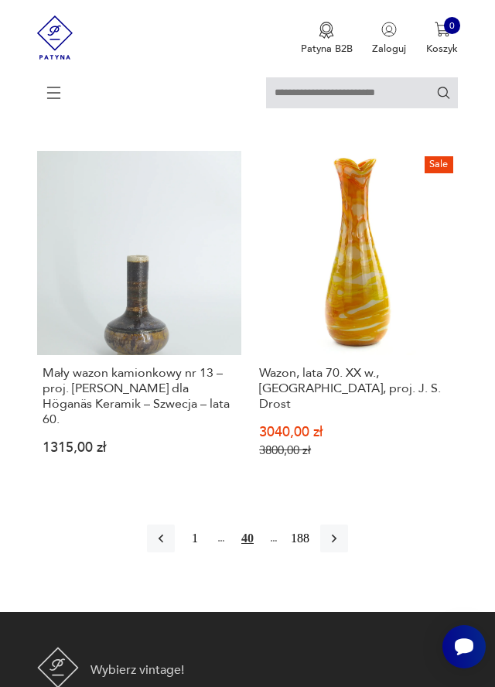
click at [339, 530] on icon "button" at bounding box center [333, 537] width 15 height 15
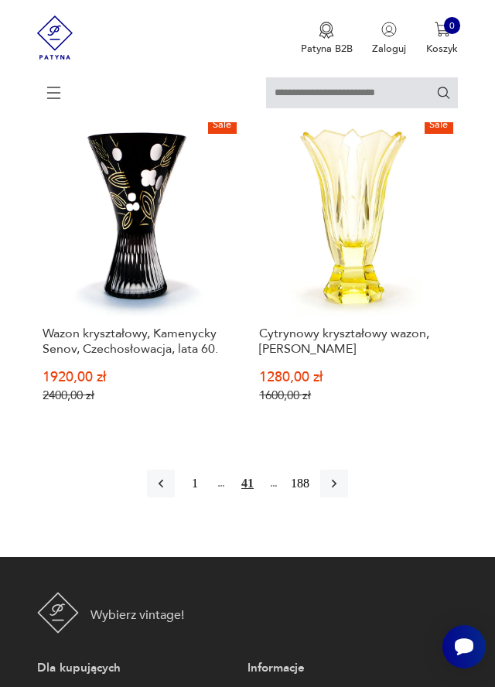
scroll to position [2897, 0]
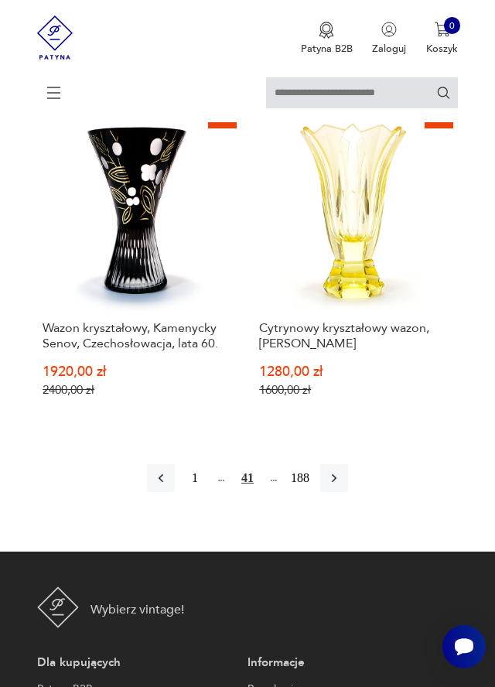
click at [339, 470] on icon "button" at bounding box center [333, 477] width 15 height 15
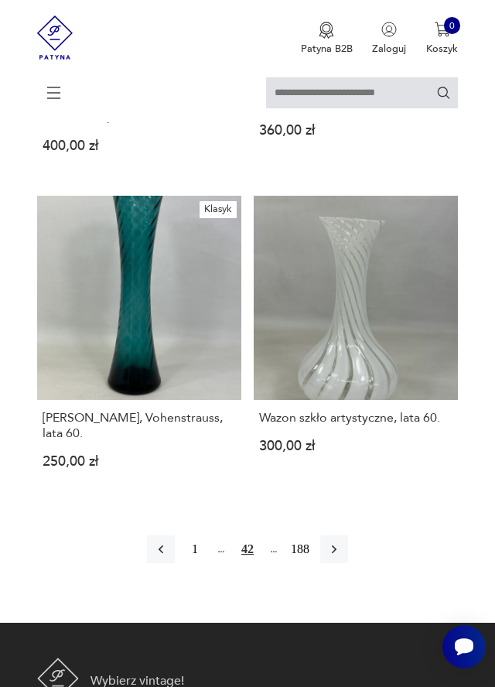
scroll to position [2735, 0]
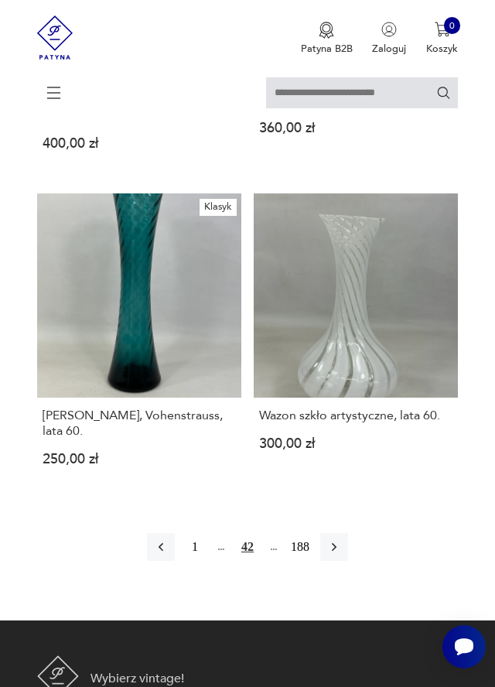
click at [336, 539] on icon "button" at bounding box center [333, 546] width 15 height 15
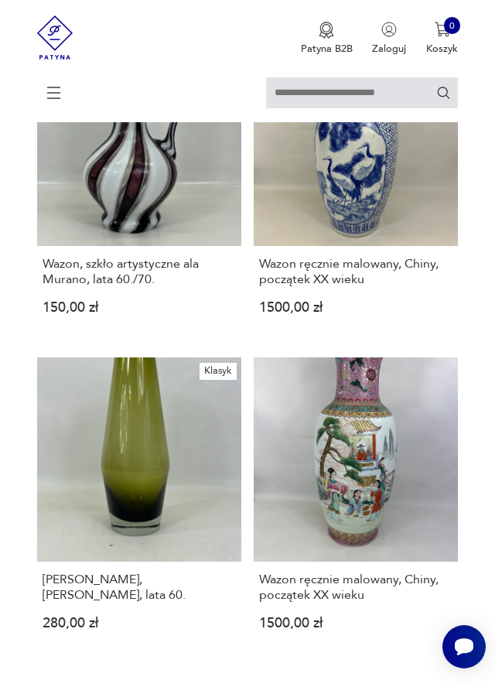
scroll to position [2465, 0]
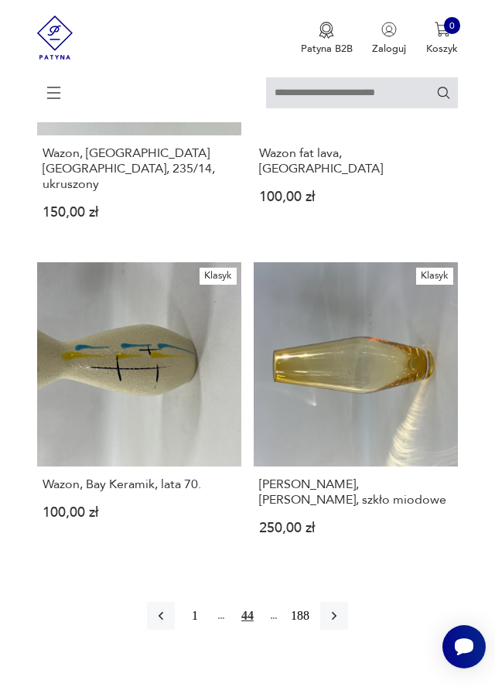
scroll to position [2644, 0]
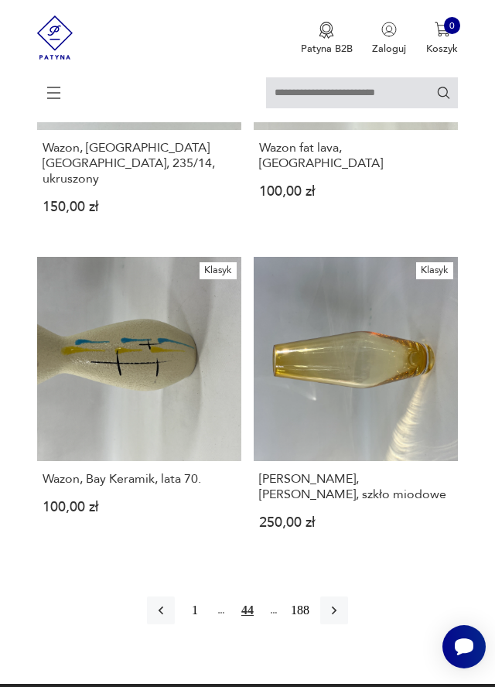
click at [340, 602] on icon "button" at bounding box center [333, 609] width 15 height 15
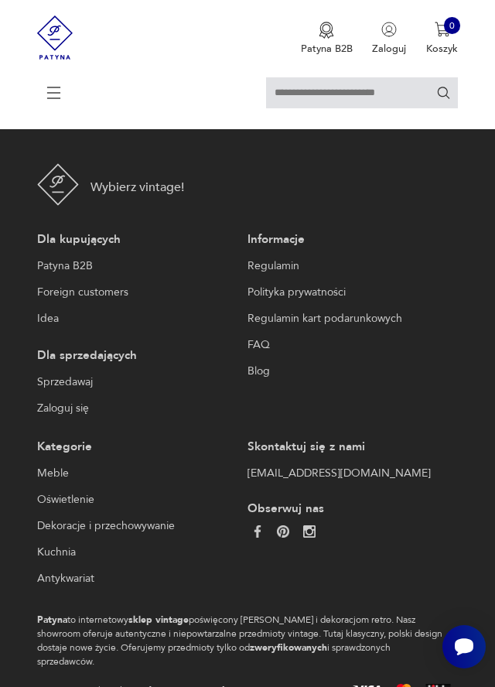
scroll to position [254, 0]
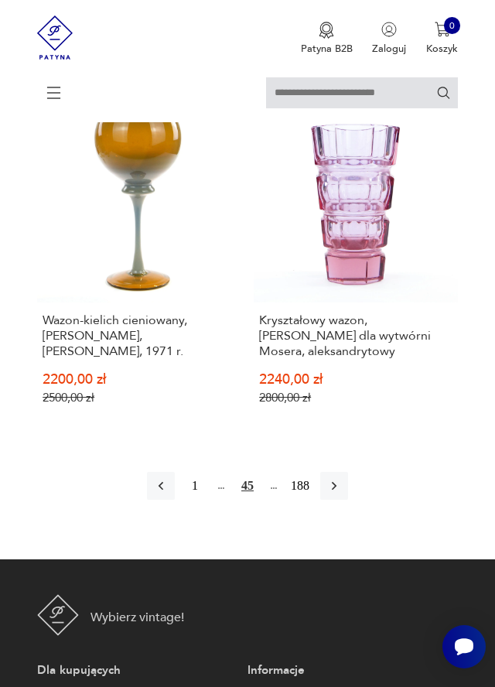
click at [339, 478] on icon "button" at bounding box center [333, 485] width 15 height 15
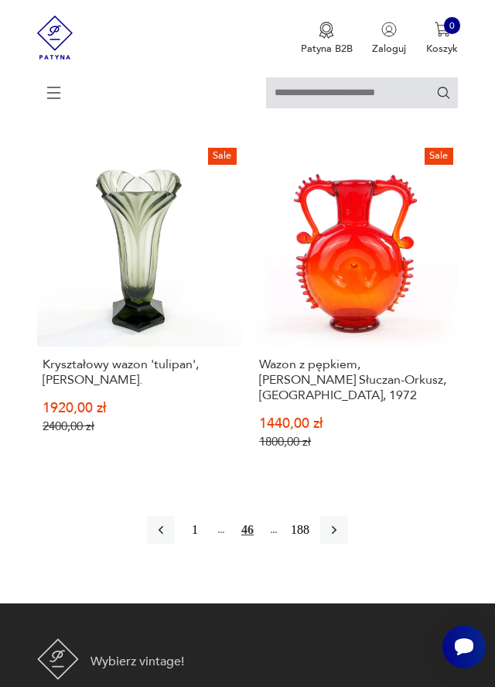
scroll to position [2850, 0]
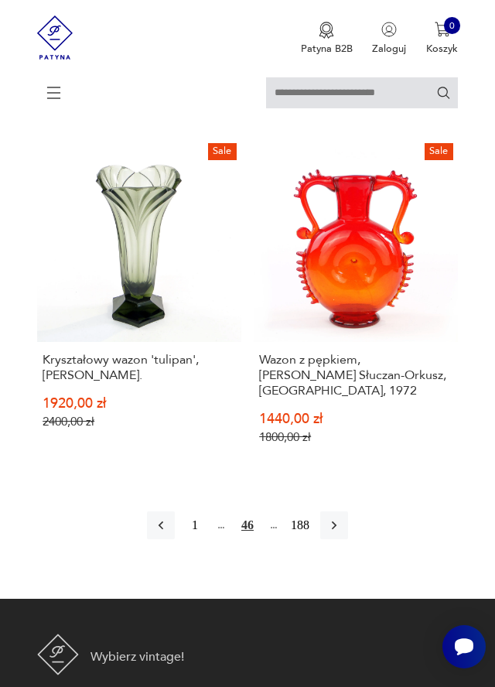
click at [336, 517] on icon "button" at bounding box center [333, 524] width 15 height 15
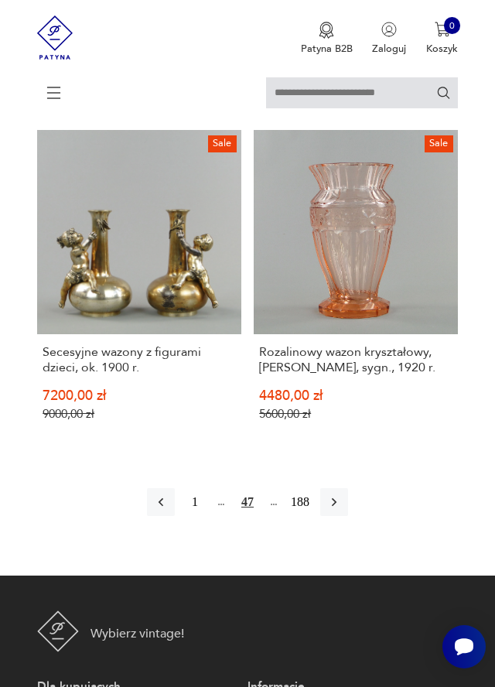
scroll to position [2864, 0]
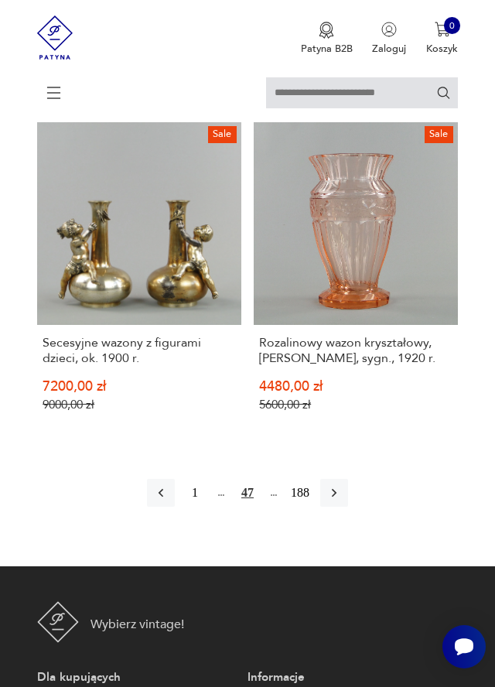
click at [340, 485] on icon "button" at bounding box center [333, 492] width 15 height 15
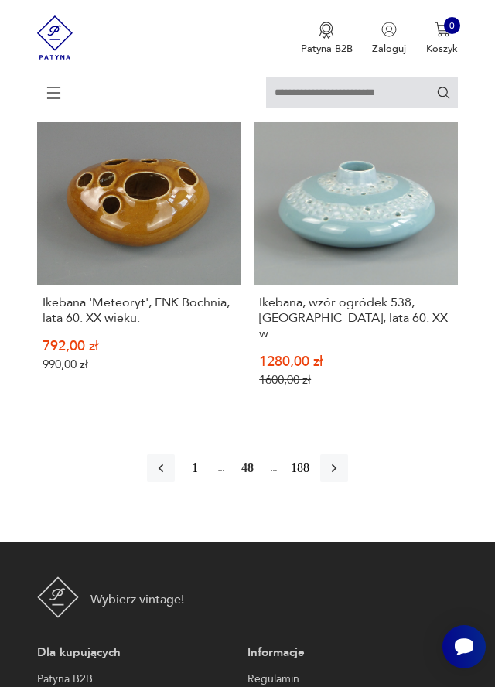
scroll to position [2861, 0]
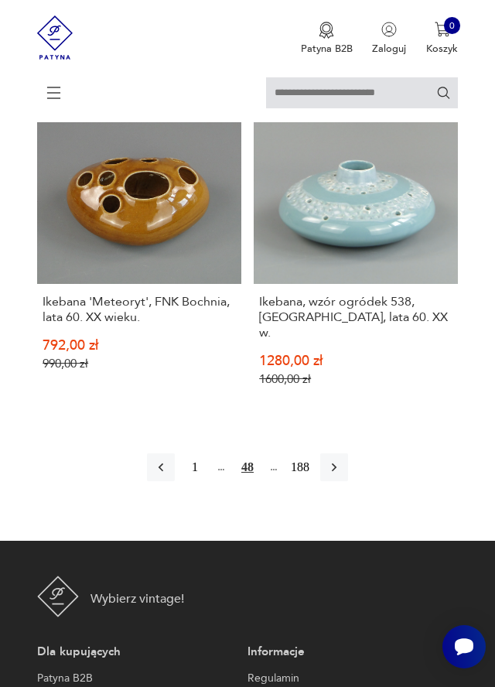
click at [336, 463] on icon "button" at bounding box center [334, 467] width 5 height 9
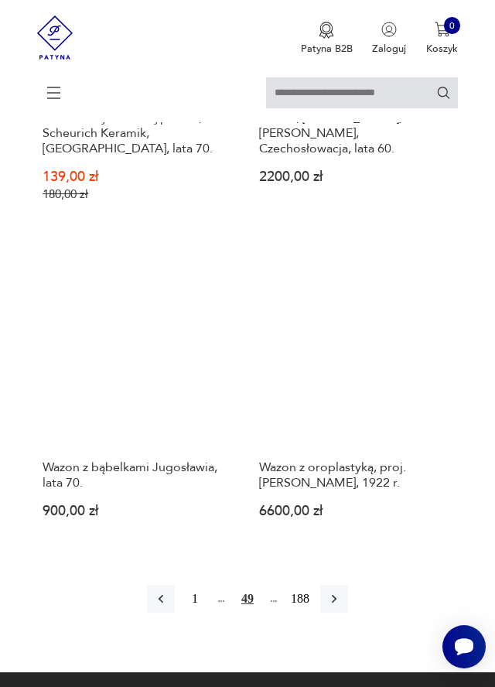
scroll to position [2729, 0]
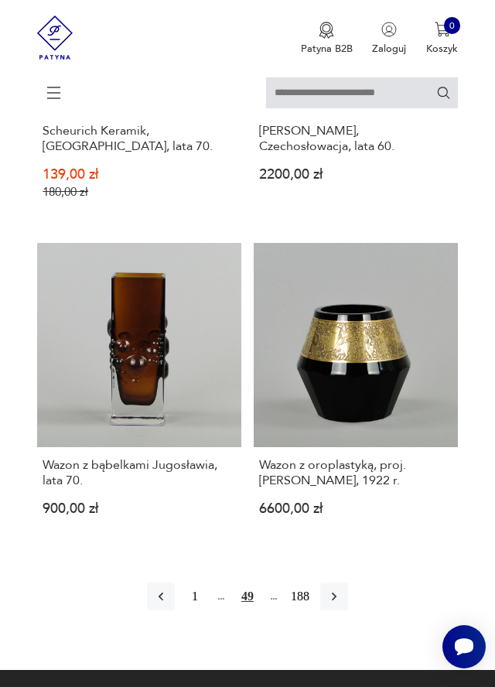
click at [336, 588] on icon "button" at bounding box center [333, 595] width 15 height 15
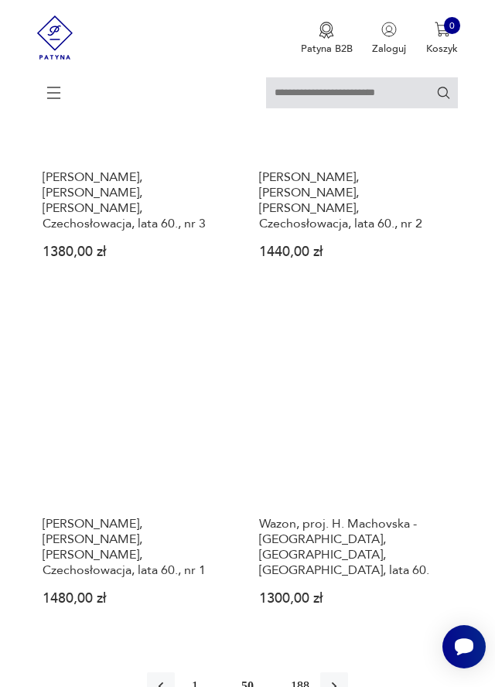
scroll to position [2541, 0]
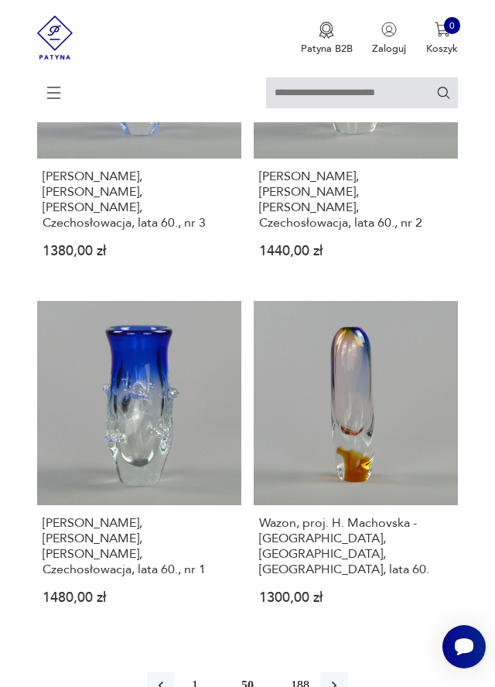
click at [336, 677] on icon "button" at bounding box center [333, 684] width 15 height 15
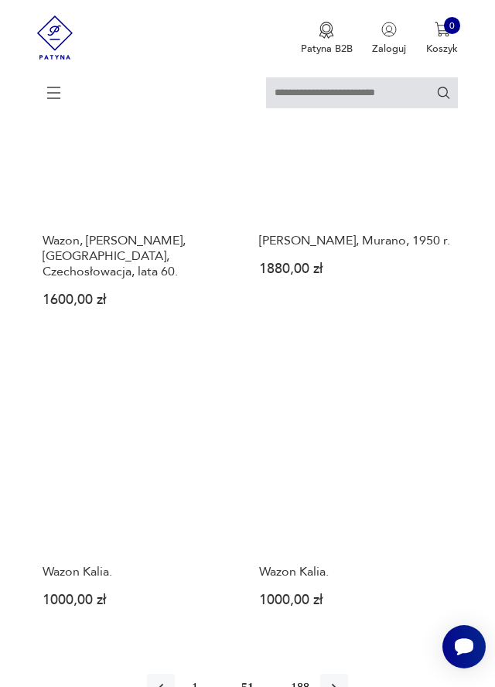
scroll to position [2573, 0]
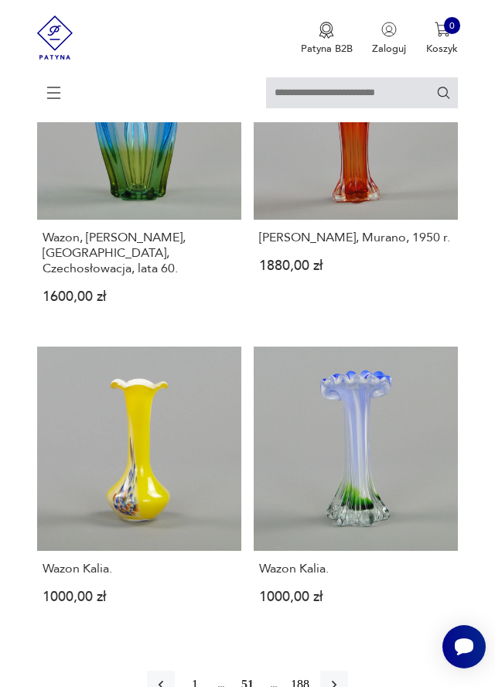
click at [338, 677] on icon "button" at bounding box center [333, 684] width 15 height 15
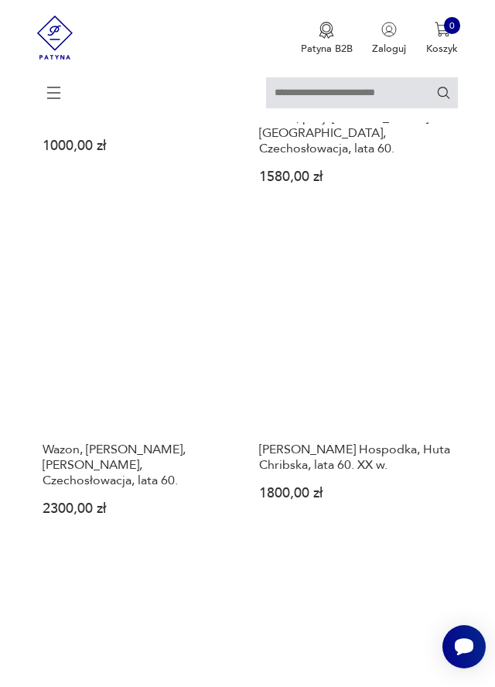
scroll to position [674, 0]
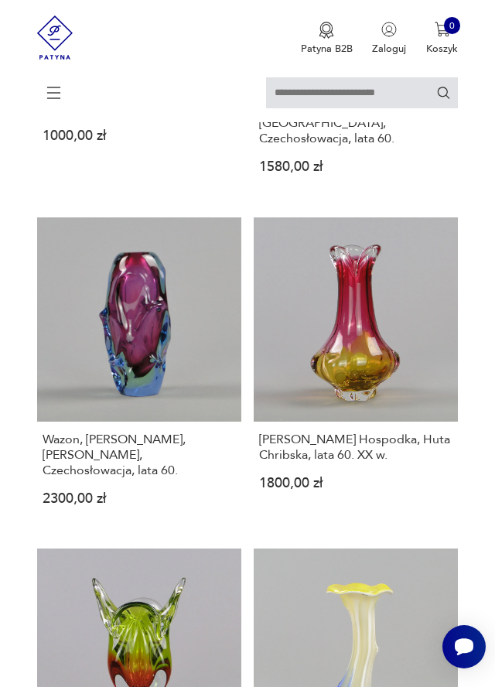
click at [162, 291] on link "Wazon, [PERSON_NAME], [PERSON_NAME], Czechosłowacja, lata 60. 2300,00 zł" at bounding box center [139, 373] width 204 height 312
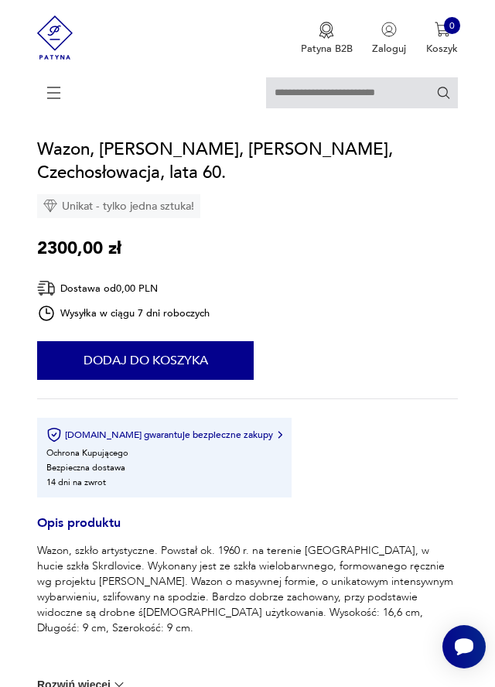
scroll to position [497, 0]
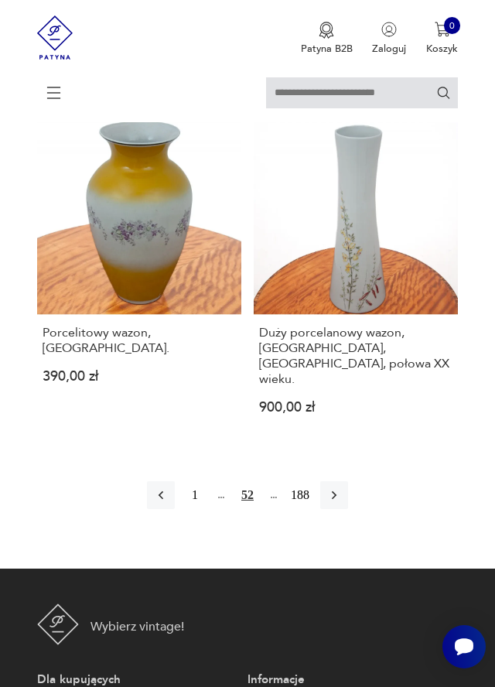
scroll to position [2748, 0]
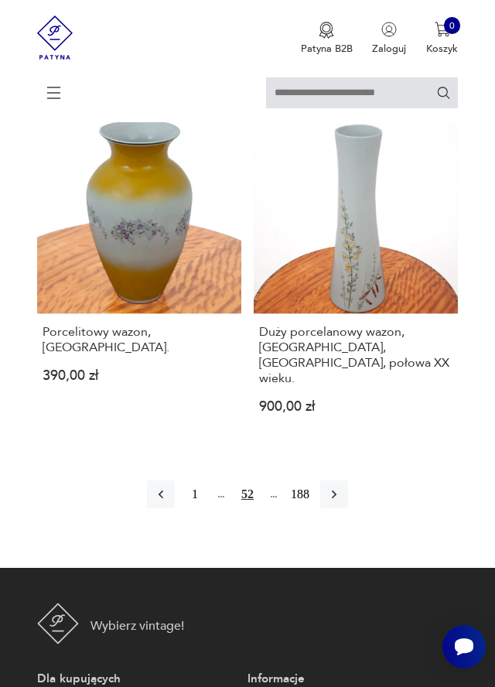
click at [345, 480] on button "button" at bounding box center [334, 494] width 28 height 28
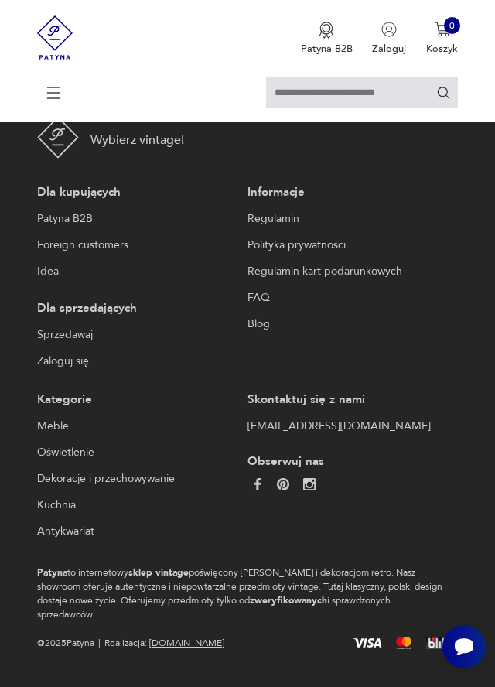
scroll to position [254, 0]
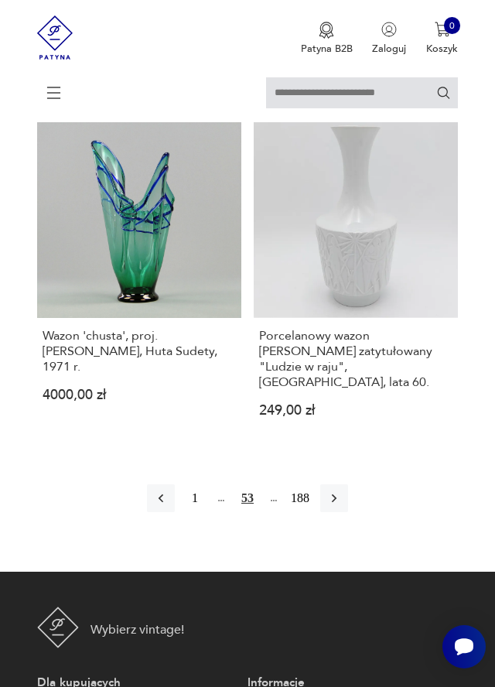
click at [336, 490] on icon "button" at bounding box center [333, 497] width 15 height 15
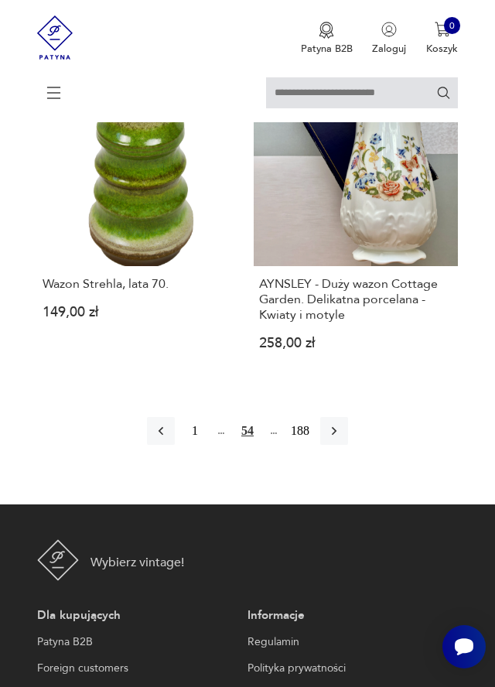
scroll to position [2873, 0]
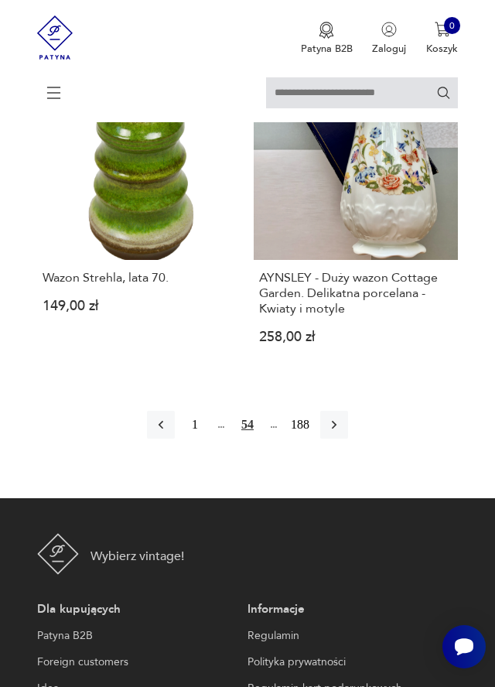
click at [333, 421] on icon "button" at bounding box center [334, 425] width 5 height 9
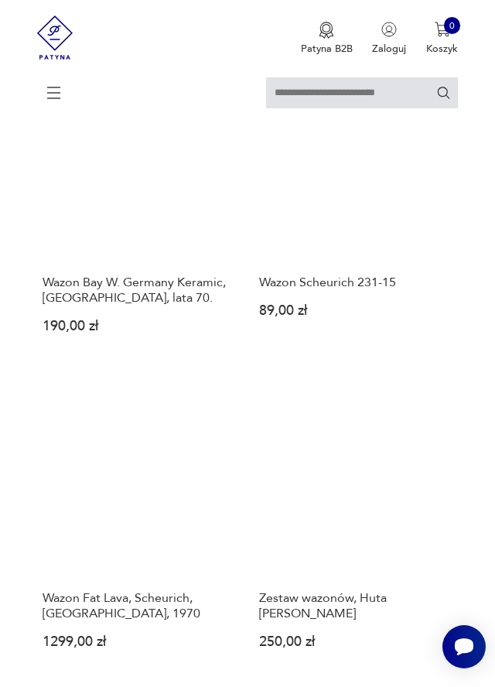
scroll to position [2520, 0]
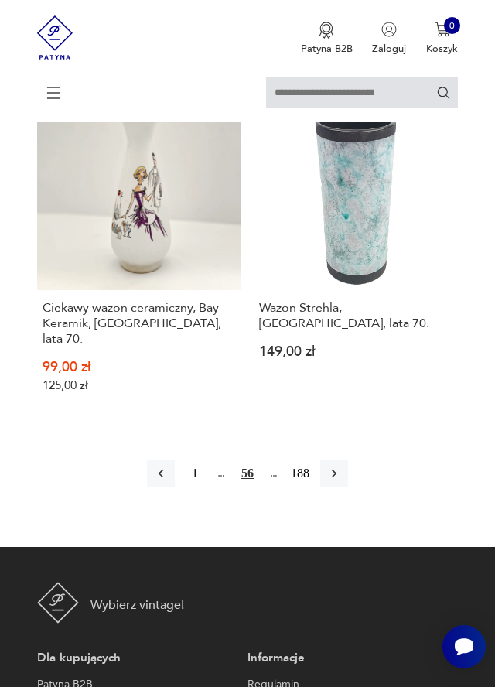
scroll to position [2778, 0]
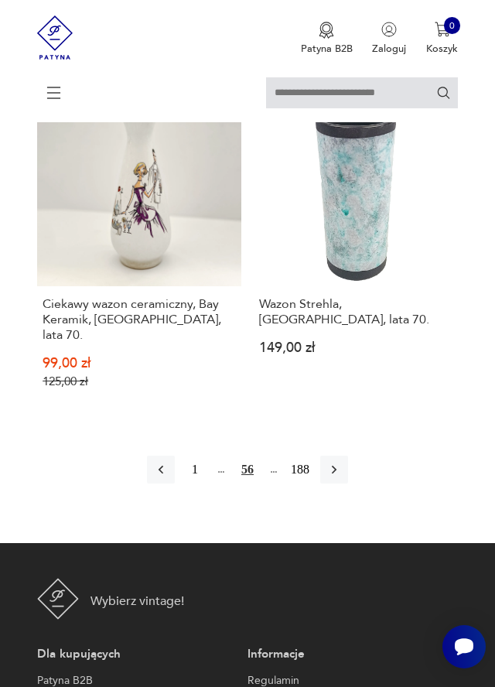
click at [332, 466] on icon "button" at bounding box center [334, 470] width 5 height 9
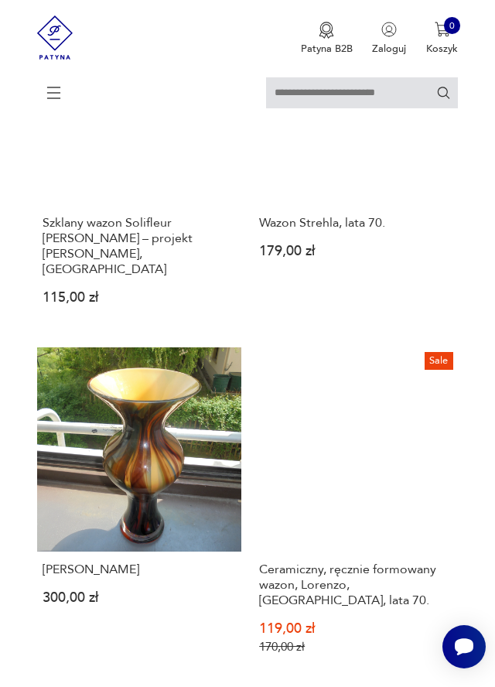
scroll to position [1548, 0]
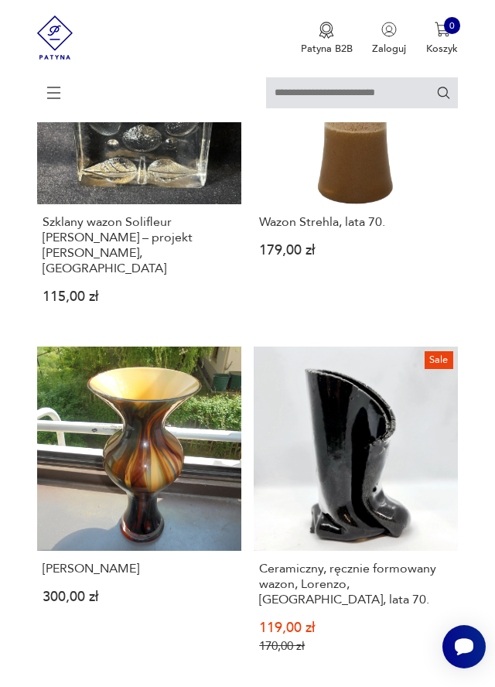
click at [171, 432] on link "Wazon Murano 300,00 zł" at bounding box center [139, 511] width 204 height 330
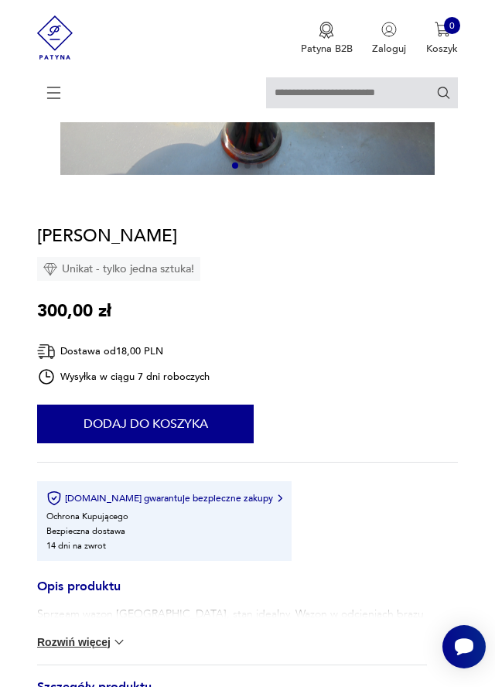
scroll to position [318, 0]
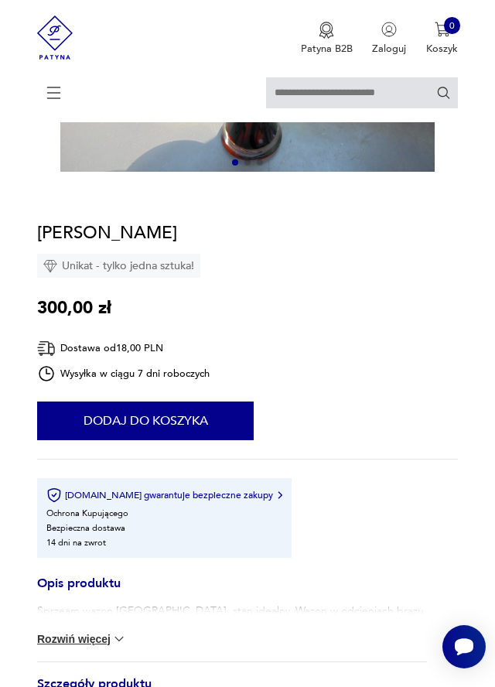
click at [120, 640] on img at bounding box center [118, 638] width 15 height 15
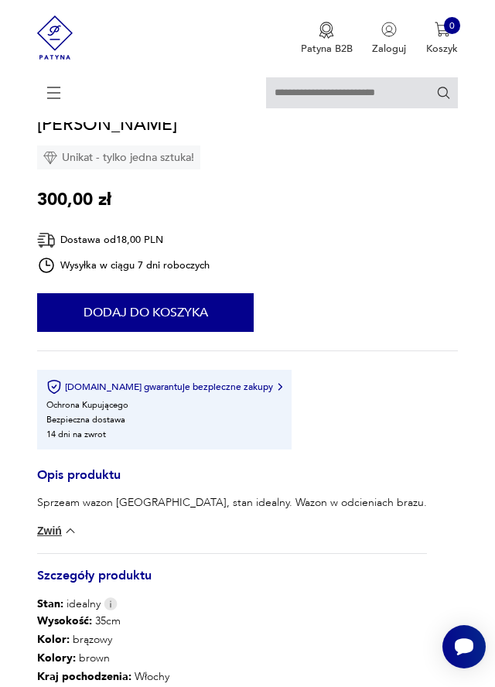
scroll to position [427, 0]
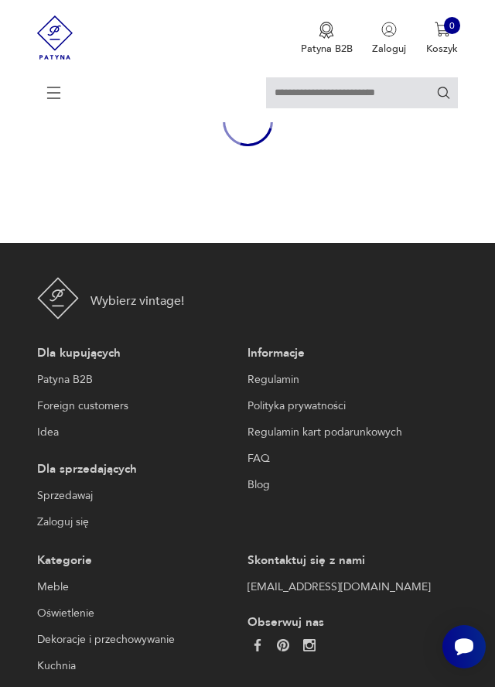
scroll to position [541, 0]
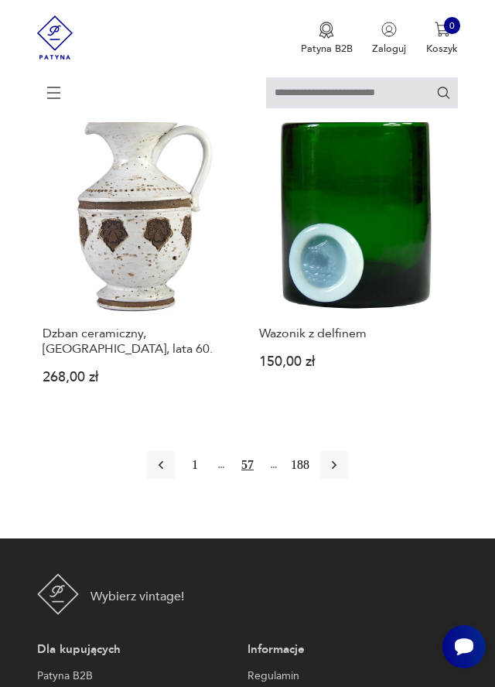
click at [343, 451] on button "button" at bounding box center [334, 465] width 28 height 28
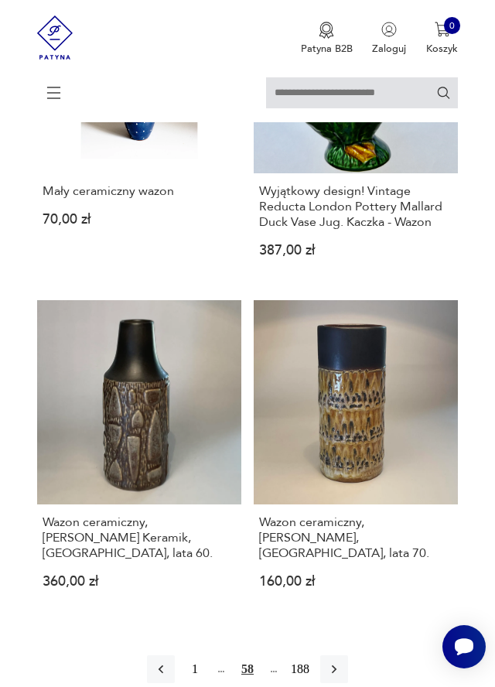
scroll to position [2665, 0]
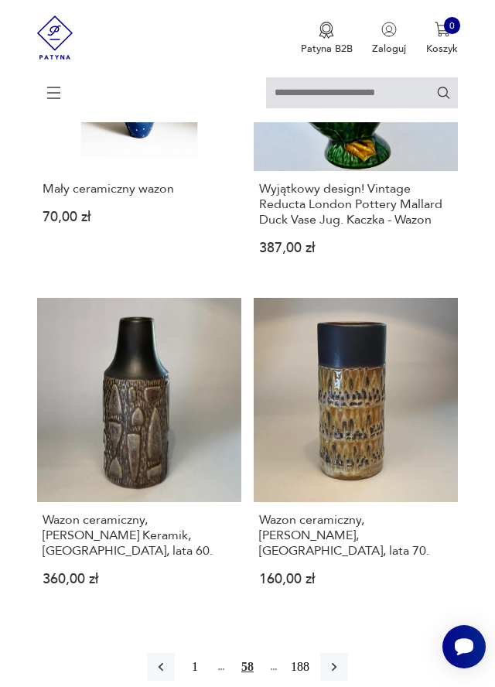
click at [343, 653] on button "button" at bounding box center [334, 667] width 28 height 28
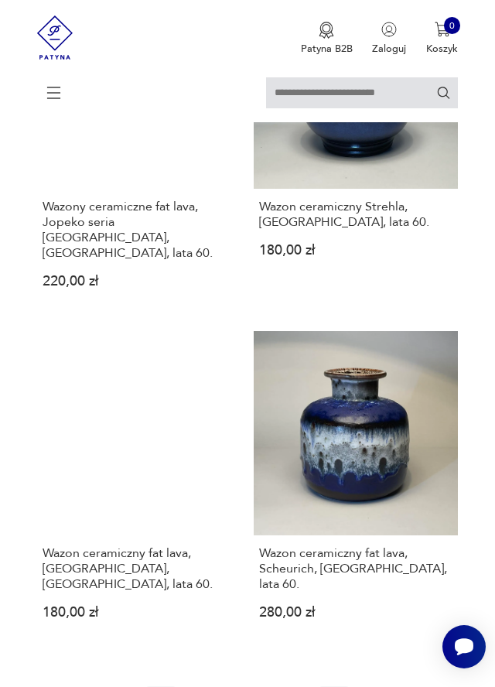
scroll to position [2623, 0]
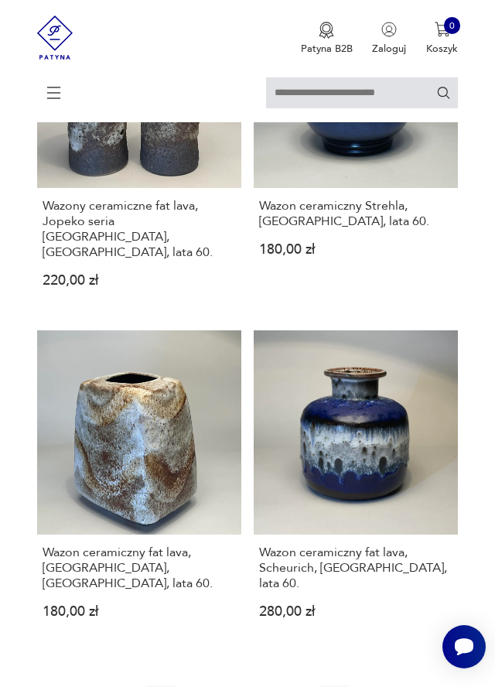
click at [336, 686] on icon "button" at bounding box center [334, 699] width 5 height 9
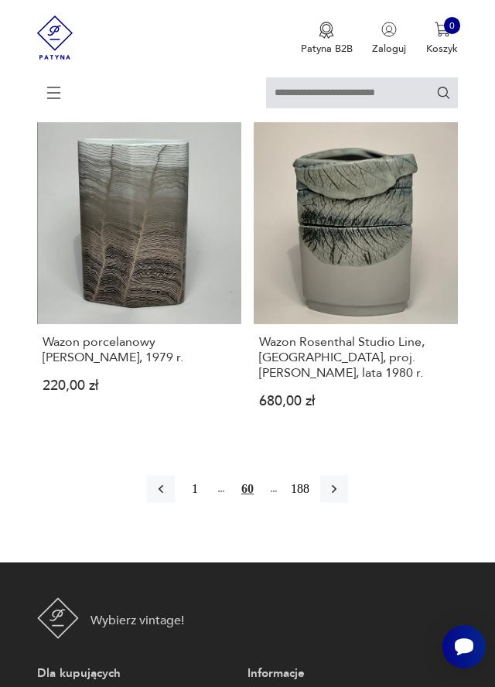
scroll to position [2808, 0]
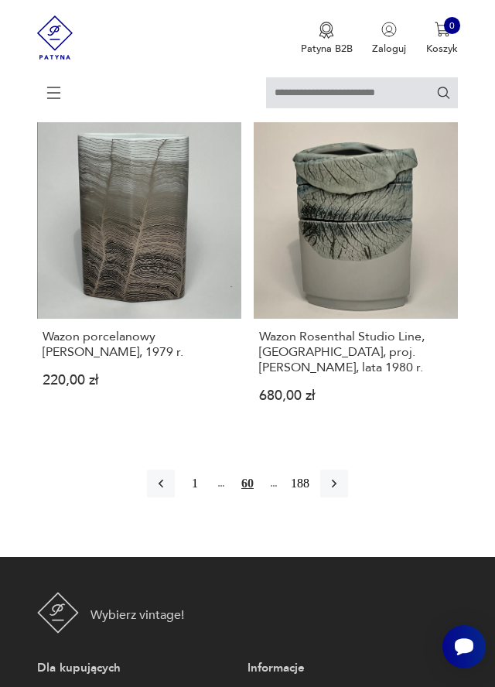
click at [340, 476] on icon "button" at bounding box center [333, 483] width 15 height 15
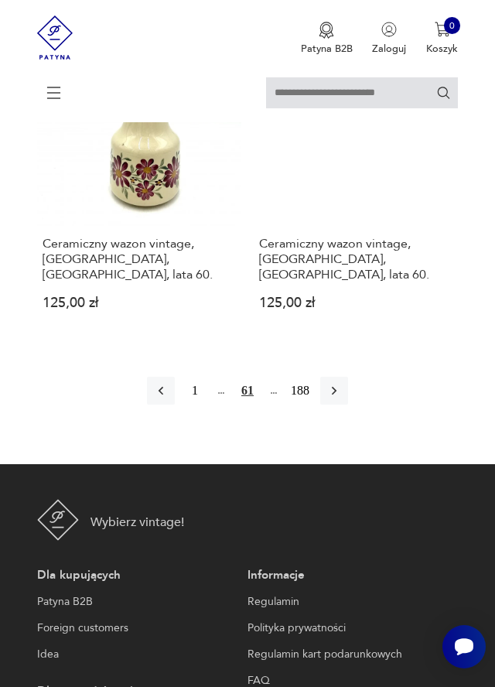
scroll to position [2852, 0]
